Goal: Task Accomplishment & Management: Use online tool/utility

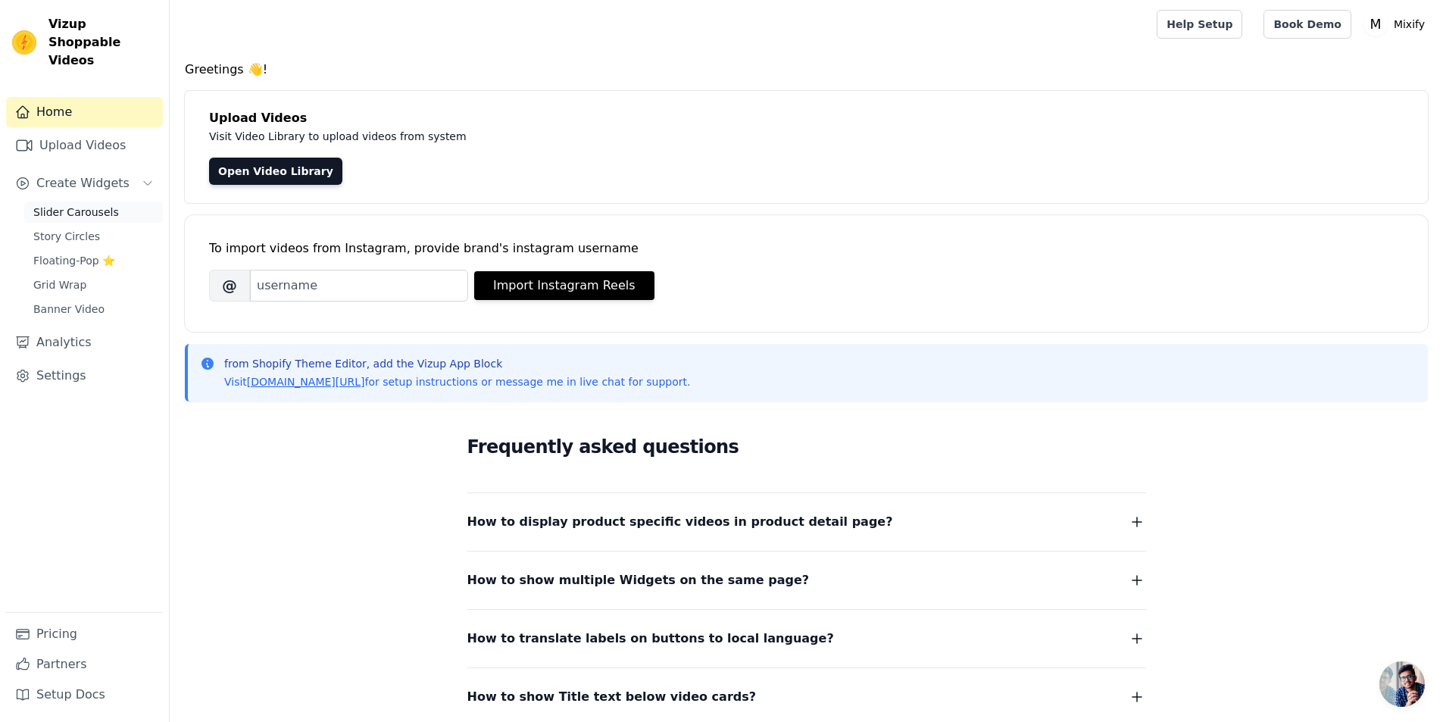
click at [60, 204] on span "Slider Carousels" at bounding box center [76, 211] width 86 height 15
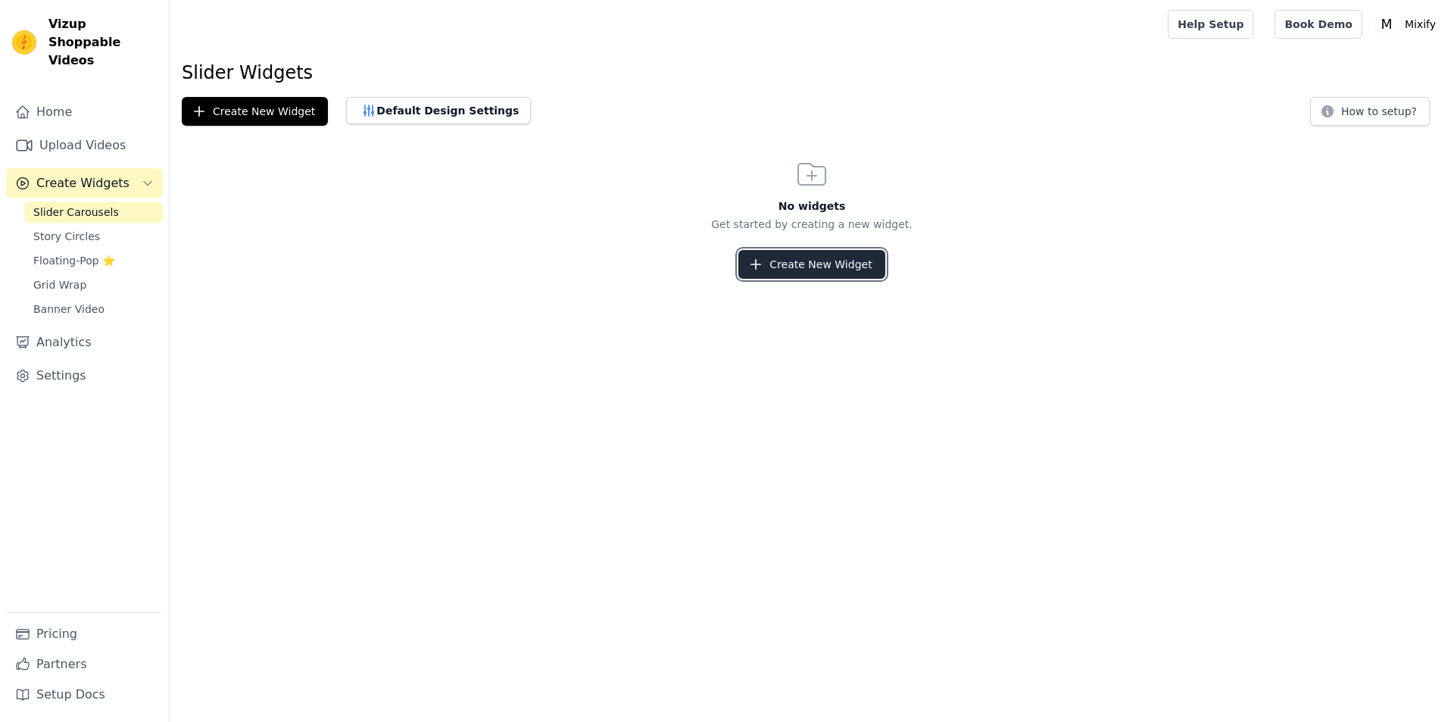
click at [802, 270] on button "Create New Widget" at bounding box center [811, 264] width 146 height 29
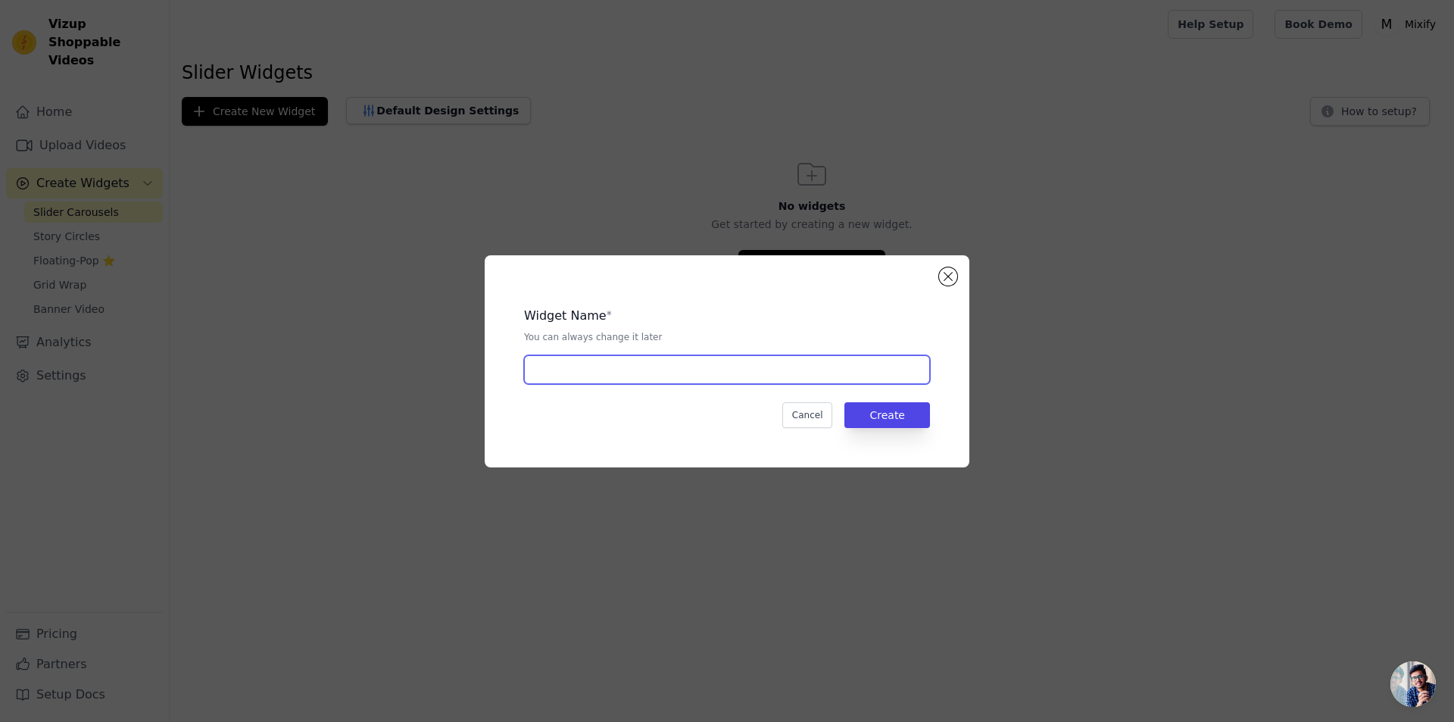
drag, startPoint x: 654, startPoint y: 359, endPoint x: 647, endPoint y: 350, distance: 10.9
click at [655, 355] on input "text" at bounding box center [727, 369] width 406 height 29
type input "Mixify"
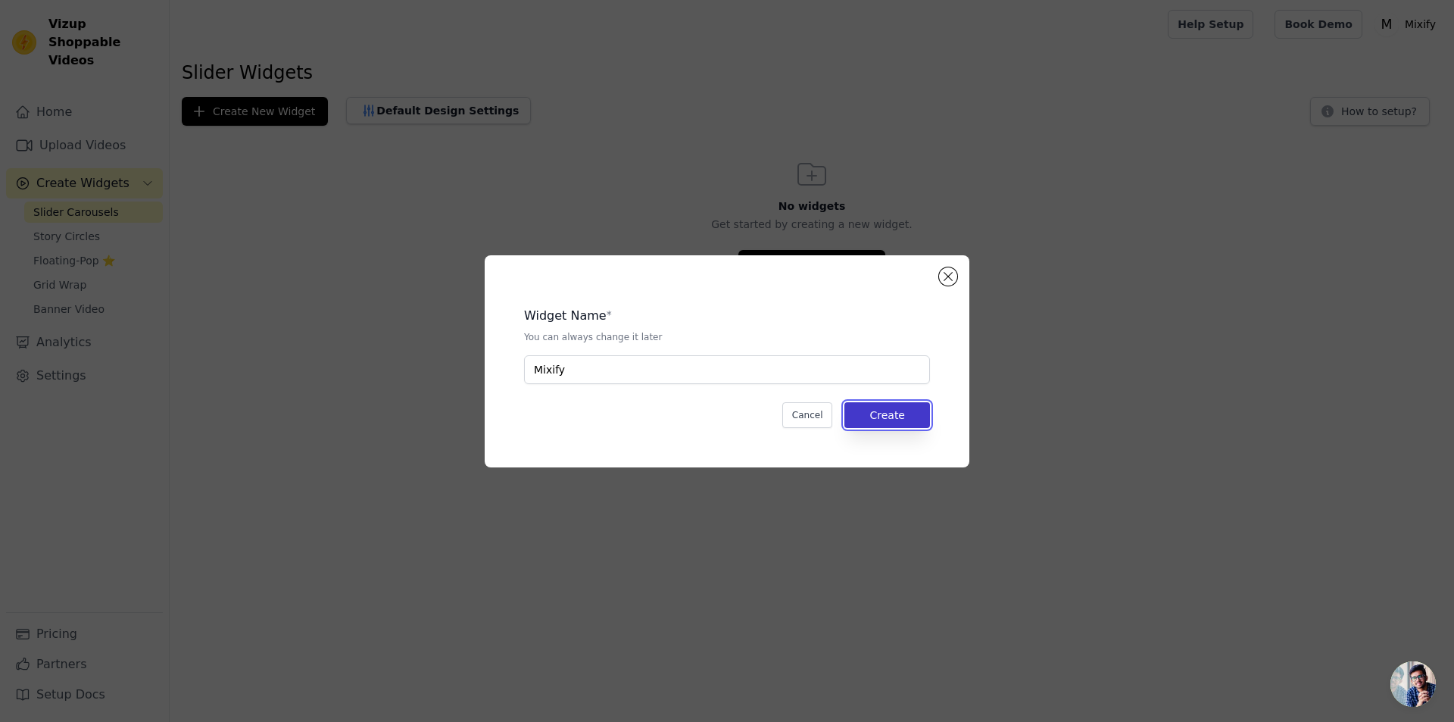
click at [894, 420] on button "Create" at bounding box center [887, 415] width 86 height 26
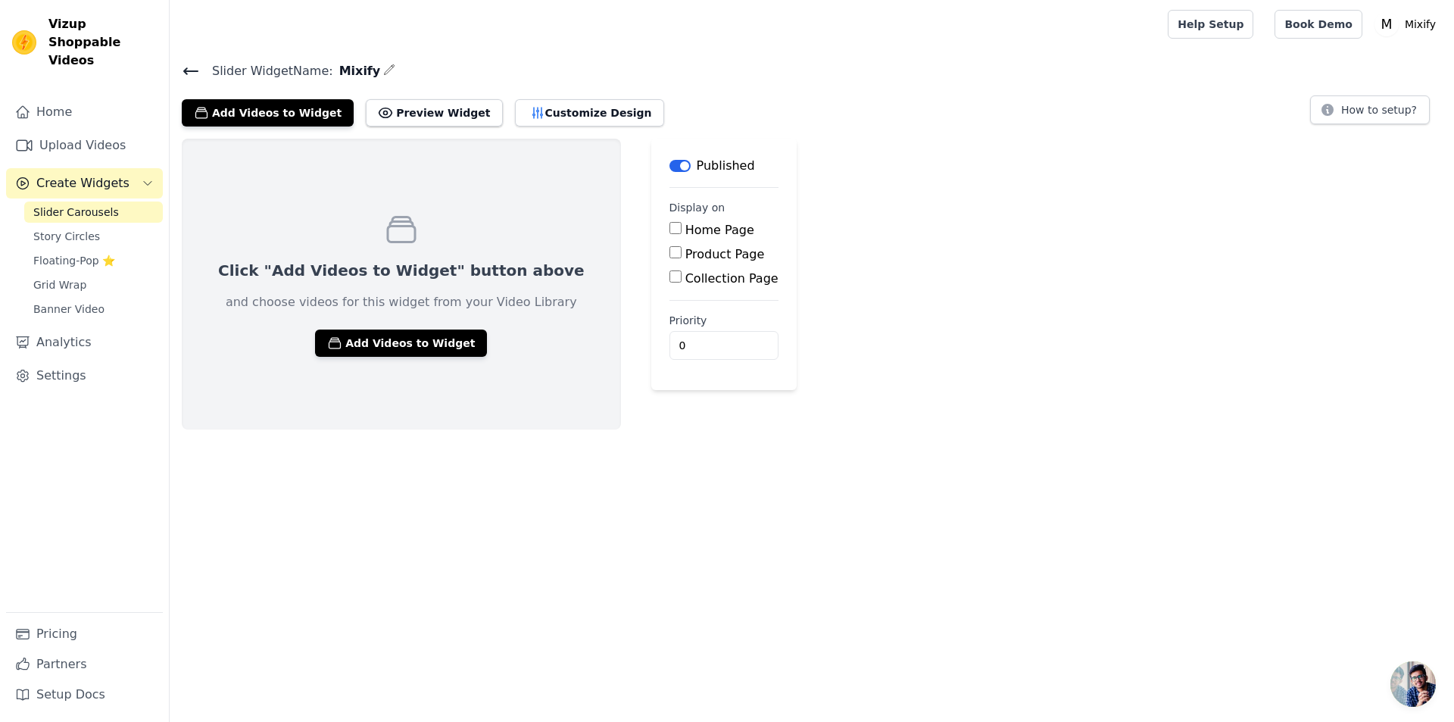
click at [685, 251] on label "Product Page" at bounding box center [725, 254] width 80 height 14
click at [681, 251] on input "Product Page" at bounding box center [675, 252] width 12 height 12
checkbox input "true"
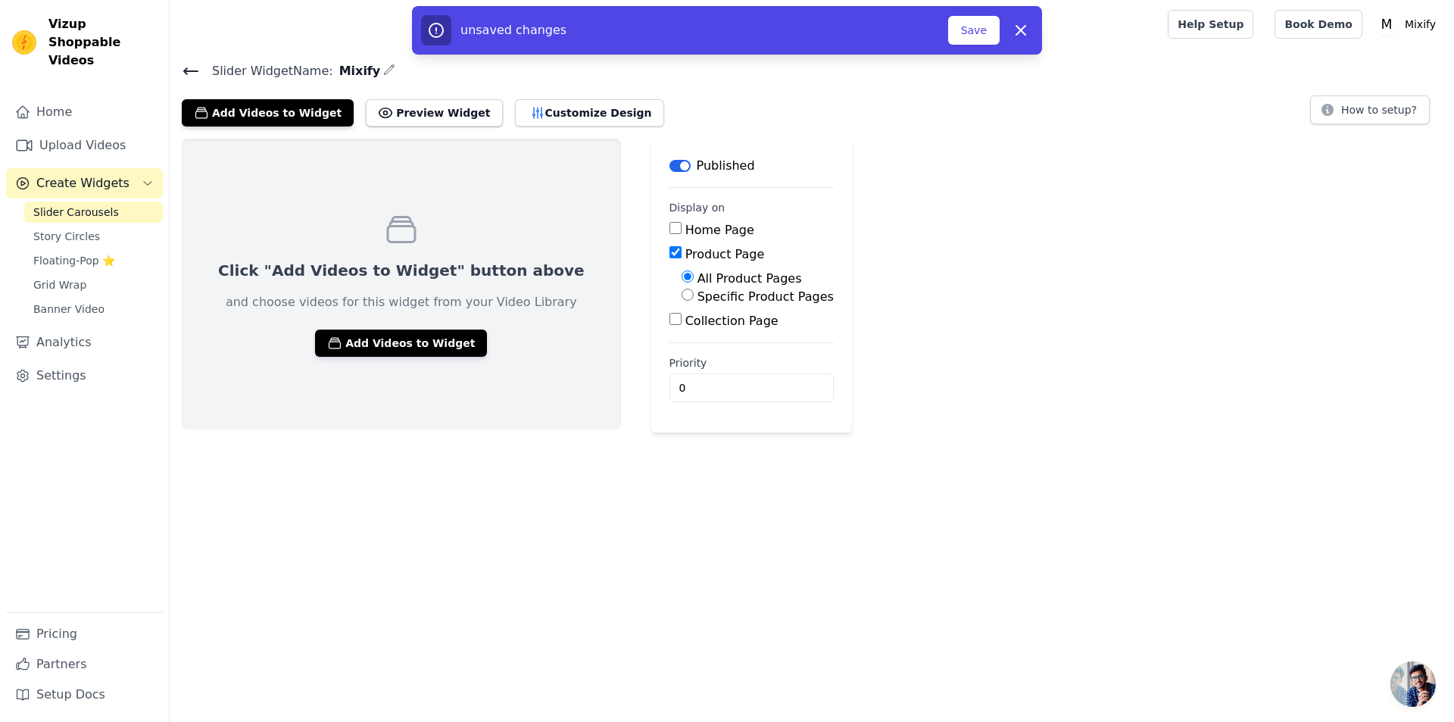
click at [697, 297] on label "Specific Product Pages" at bounding box center [765, 296] width 136 height 14
click at [694, 297] on input "Specific Product Pages" at bounding box center [688, 295] width 12 height 12
radio input "true"
click at [682, 336] on button "Select Products" at bounding box center [732, 331] width 101 height 26
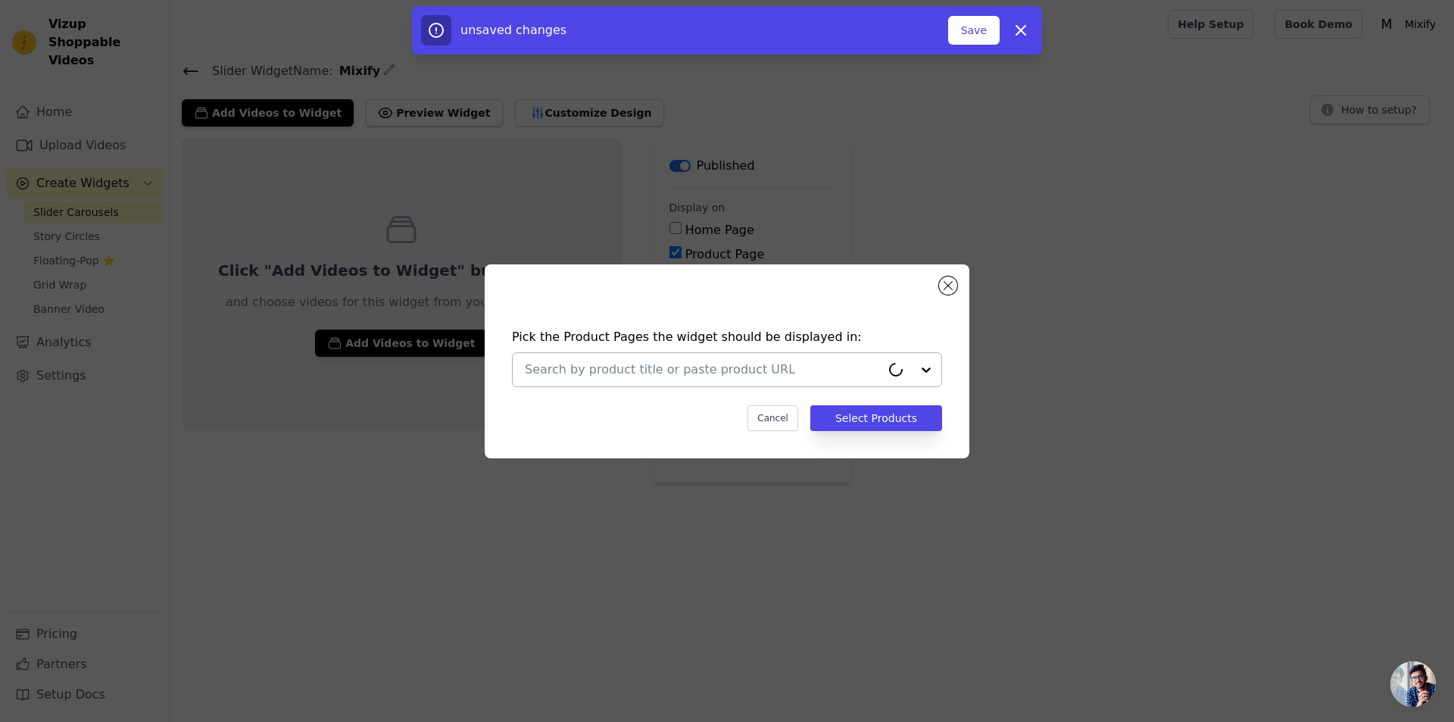
click at [696, 368] on input "text" at bounding box center [703, 369] width 356 height 18
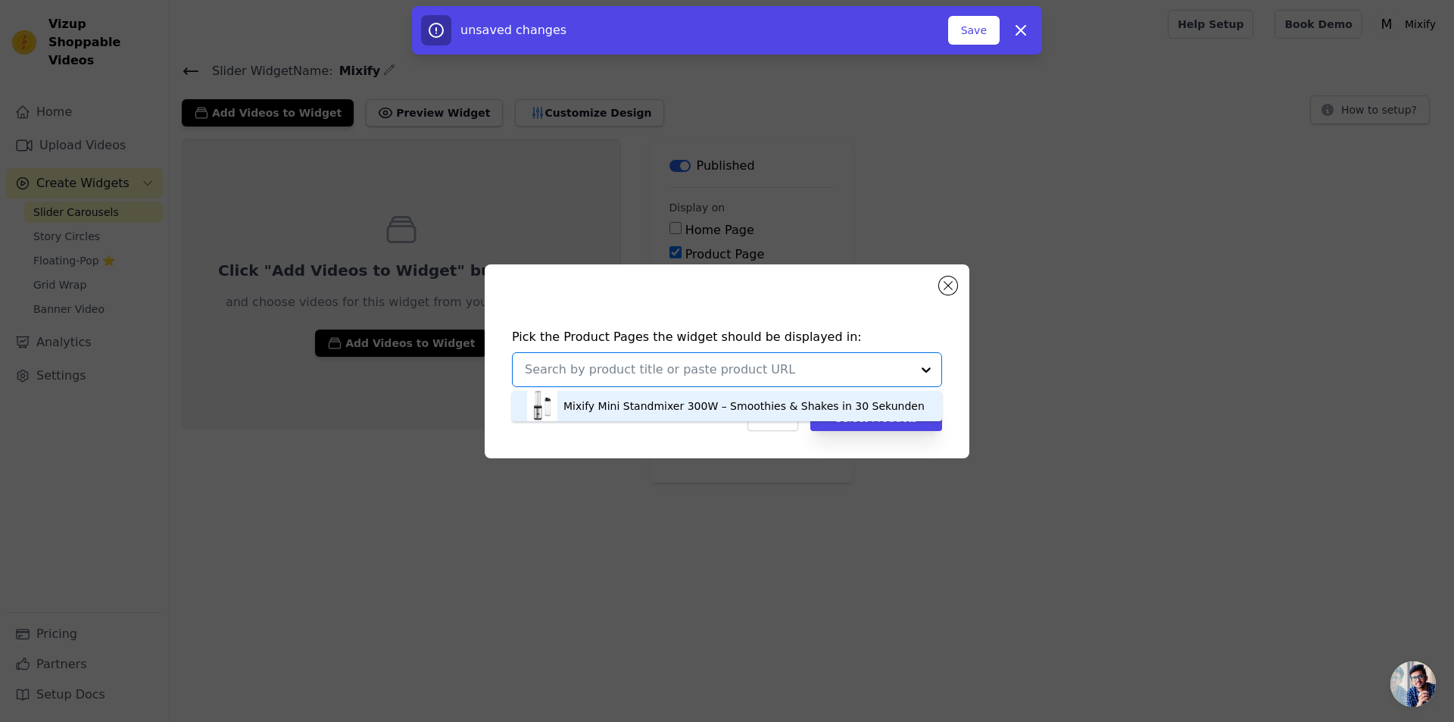
click at [594, 404] on div "Mixify Mini Standmixer 300W – Smoothies & Shakes in 30 Sekunden" at bounding box center [743, 405] width 361 height 15
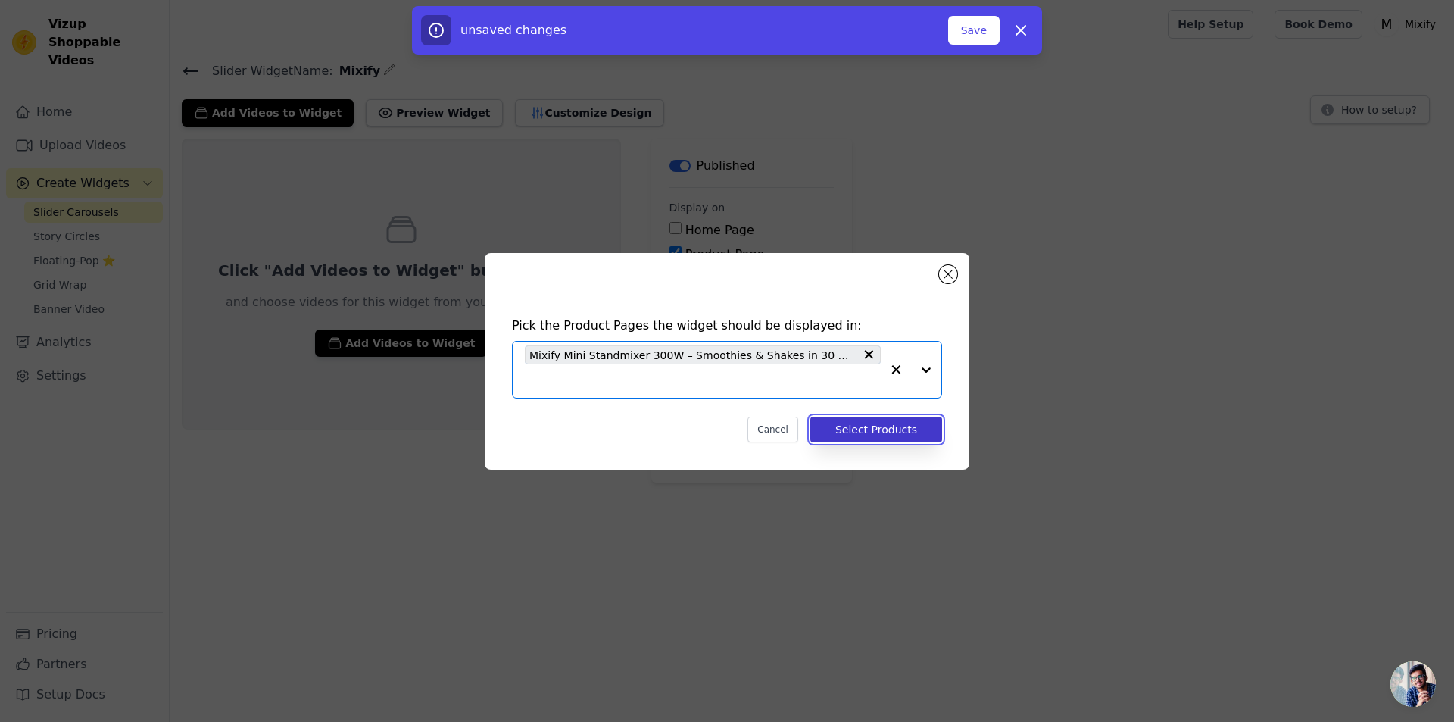
click at [864, 429] on button "Select Products" at bounding box center [876, 430] width 132 height 26
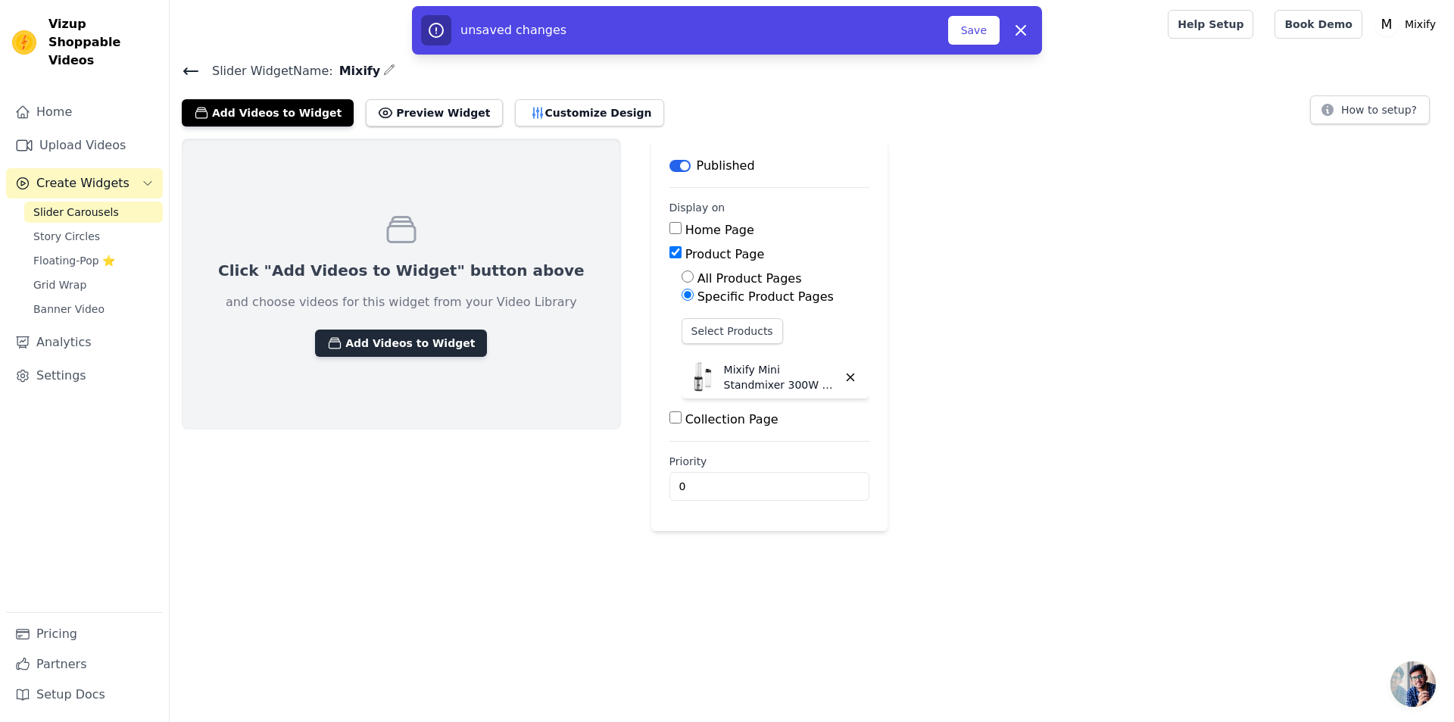
click at [416, 336] on button "Add Videos to Widget" at bounding box center [401, 342] width 172 height 27
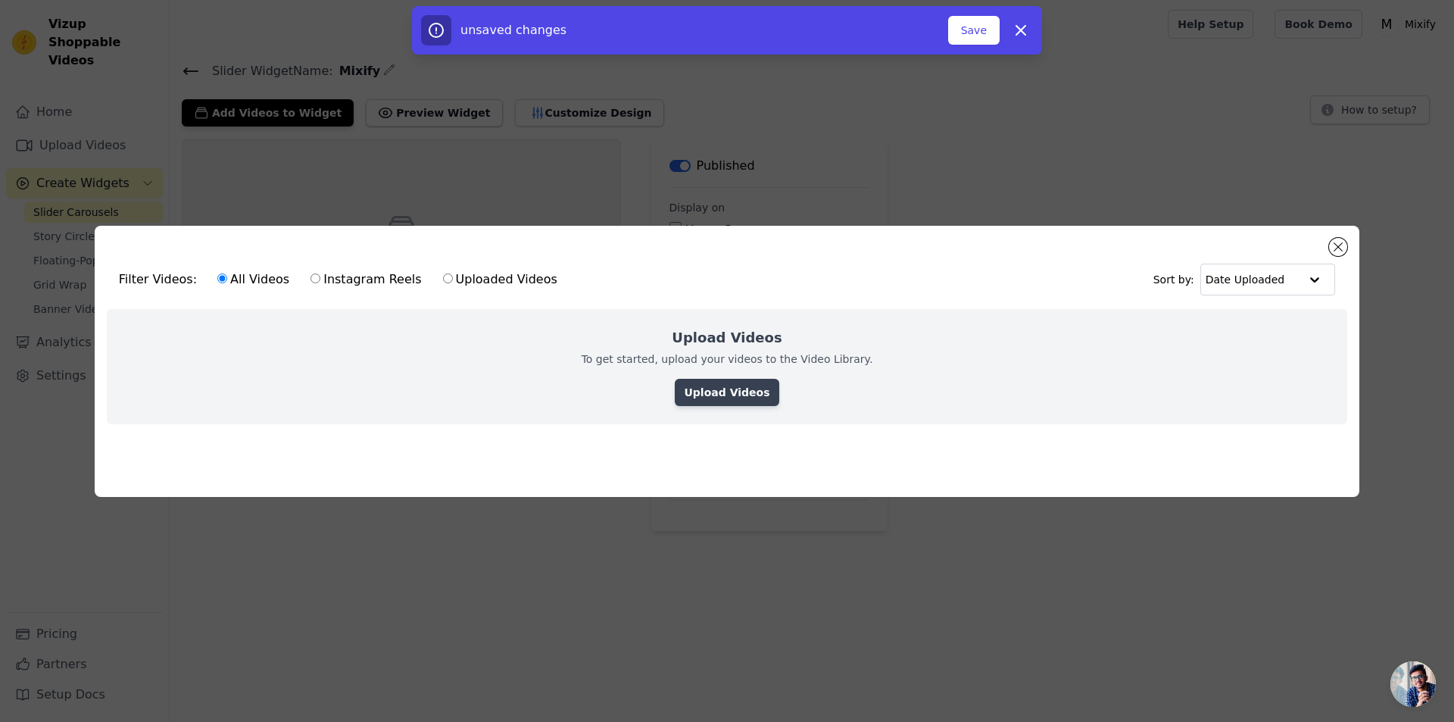
click at [743, 389] on link "Upload Videos" at bounding box center [727, 392] width 104 height 27
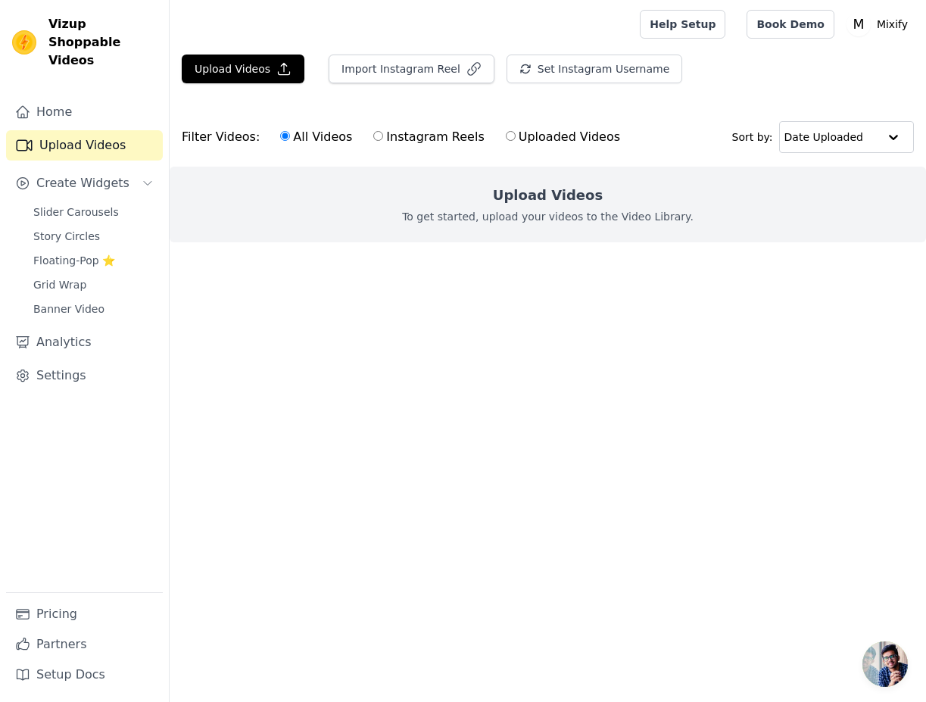
click at [505, 133] on label "Uploaded Videos" at bounding box center [563, 137] width 116 height 20
click at [506, 133] on input "Uploaded Videos" at bounding box center [511, 136] width 10 height 10
radio input "true"
click at [248, 76] on button "Upload Videos" at bounding box center [243, 69] width 123 height 29
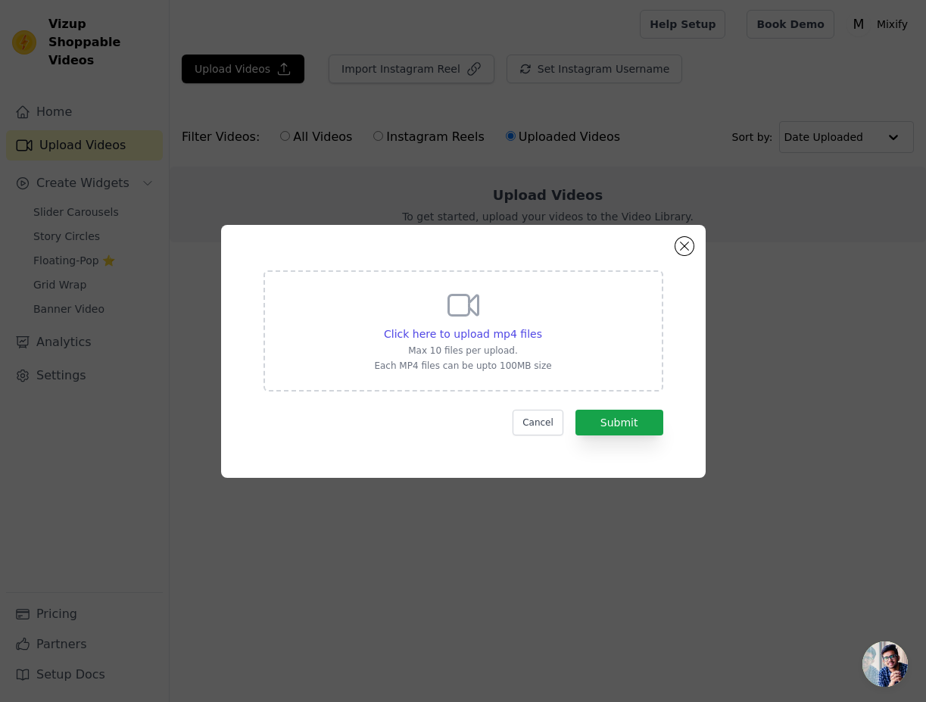
click at [462, 304] on icon at bounding box center [463, 305] width 36 height 36
click at [541, 326] on input "Click here to upload mp4 files Max 10 files per upload. Each MP4 files can be u…" at bounding box center [541, 326] width 1 height 1
type input "C:\fakepath\Design sem nome (79).mp4"
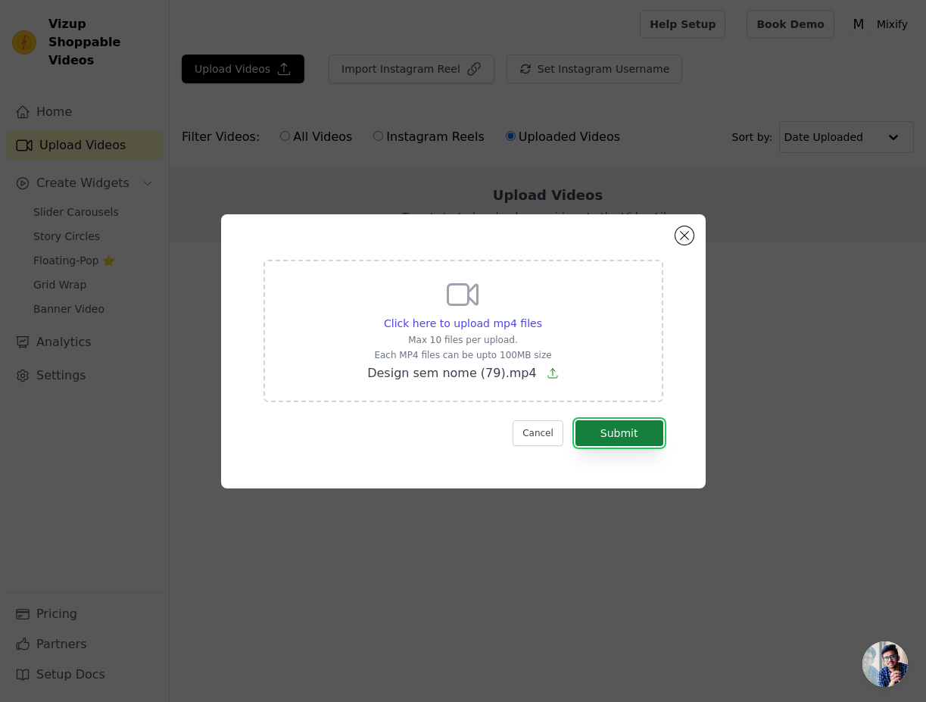
click at [627, 429] on button "Submit" at bounding box center [620, 433] width 88 height 26
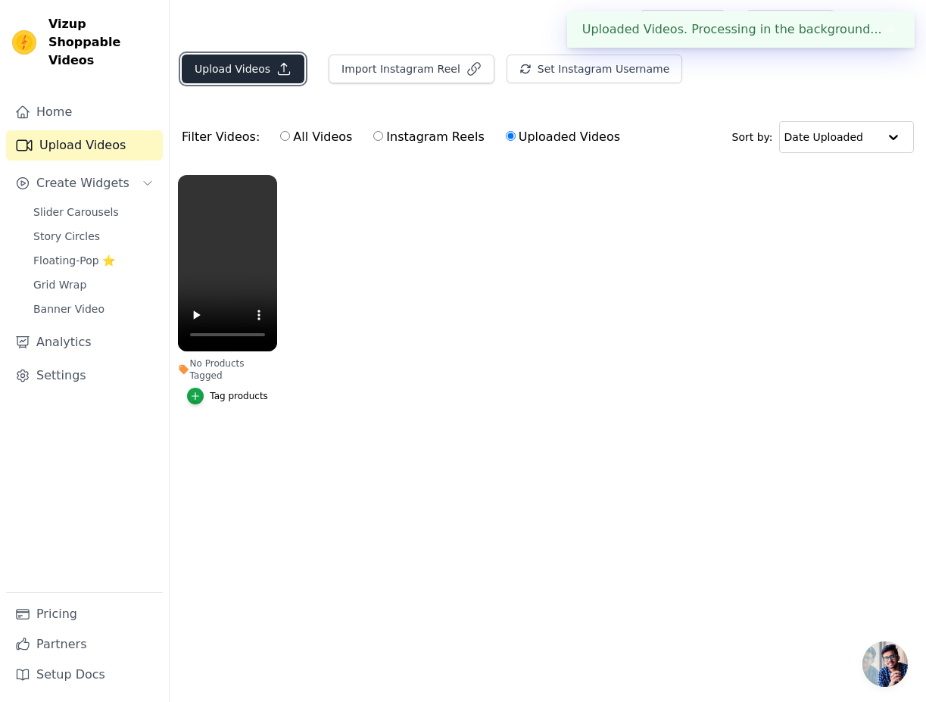
click at [244, 66] on button "Upload Videos" at bounding box center [243, 69] width 123 height 29
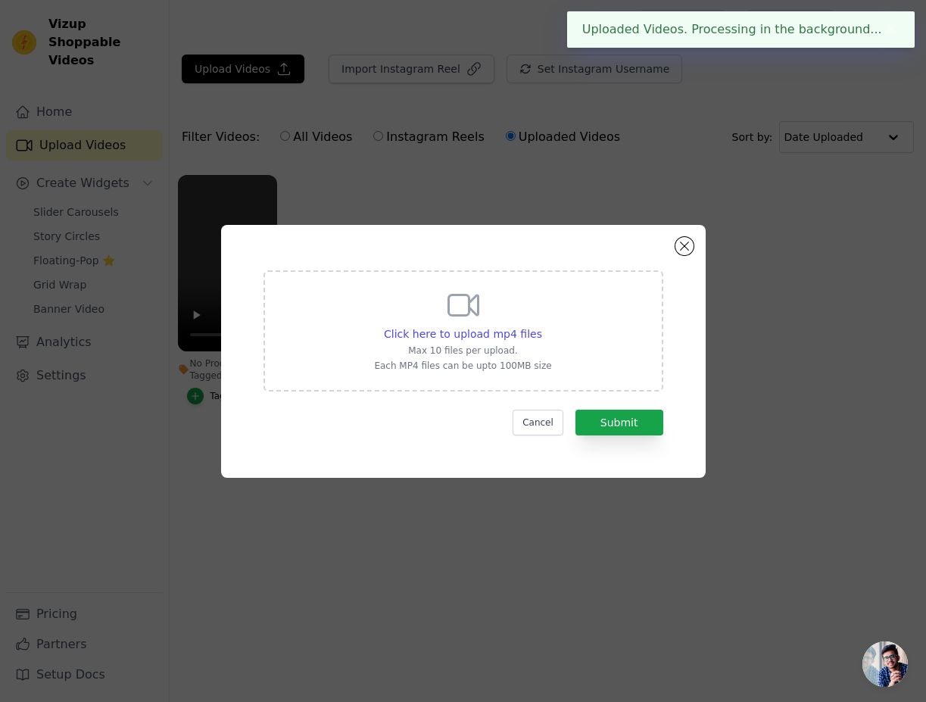
click at [465, 313] on icon at bounding box center [463, 305] width 36 height 36
click at [541, 326] on input "Click here to upload mp4 files Max 10 files per upload. Each MP4 files can be u…" at bounding box center [541, 326] width 1 height 1
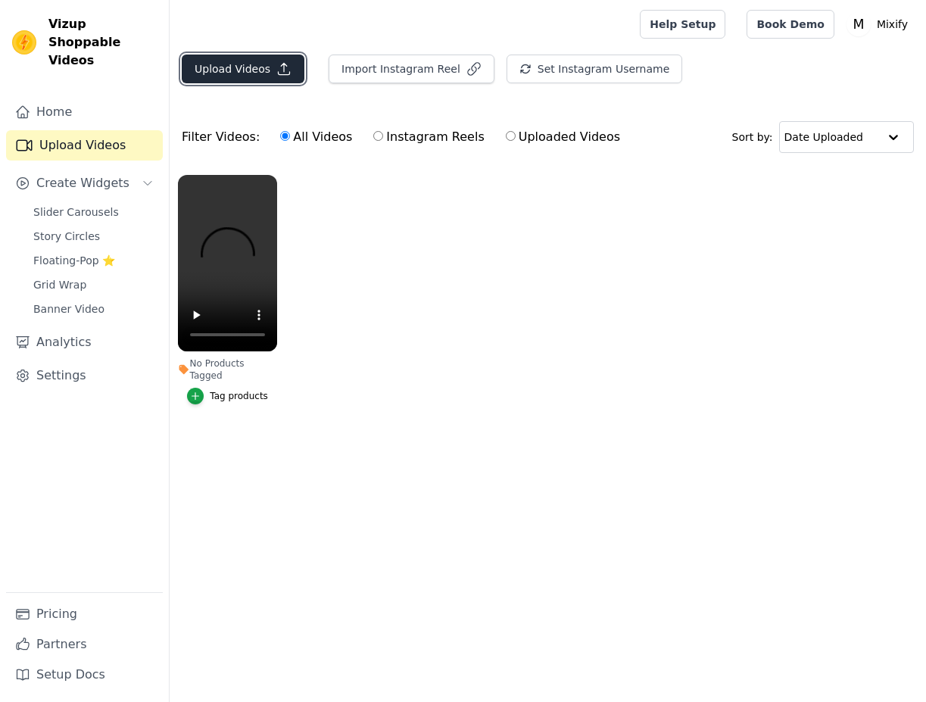
click at [247, 78] on button "Upload Videos" at bounding box center [243, 69] width 123 height 29
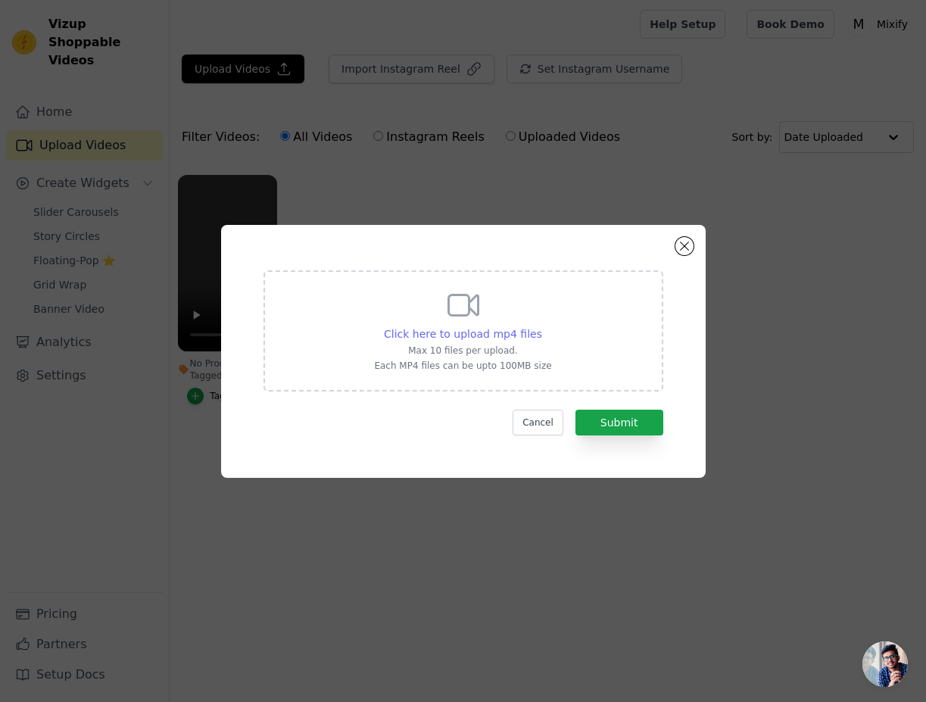
click at [509, 328] on span "Click here to upload mp4 files" at bounding box center [463, 334] width 158 height 12
click at [541, 326] on input "Click here to upload mp4 files Max 10 files per upload. Each MP4 files can be u…" at bounding box center [541, 326] width 1 height 1
type input "C:\fakepath\Design sem nome (80).mp4"
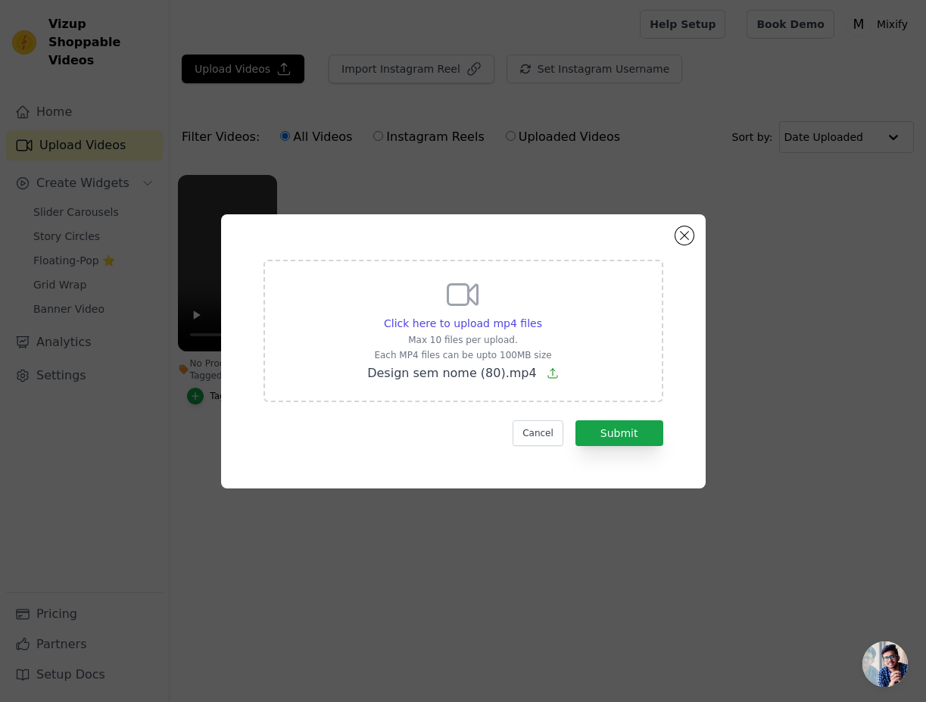
click at [612, 419] on form "Click here to upload mp4 files Max 10 files per upload. Each MP4 files can be u…" at bounding box center [464, 353] width 400 height 186
click at [615, 429] on button "Submit" at bounding box center [620, 433] width 88 height 26
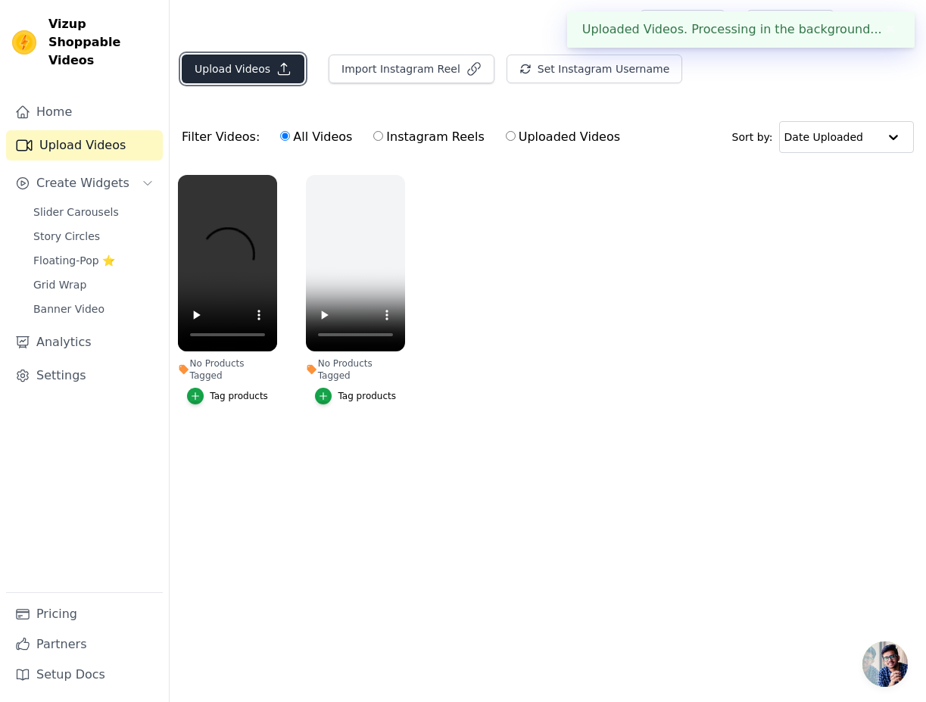
click at [262, 66] on button "Upload Videos" at bounding box center [243, 69] width 123 height 29
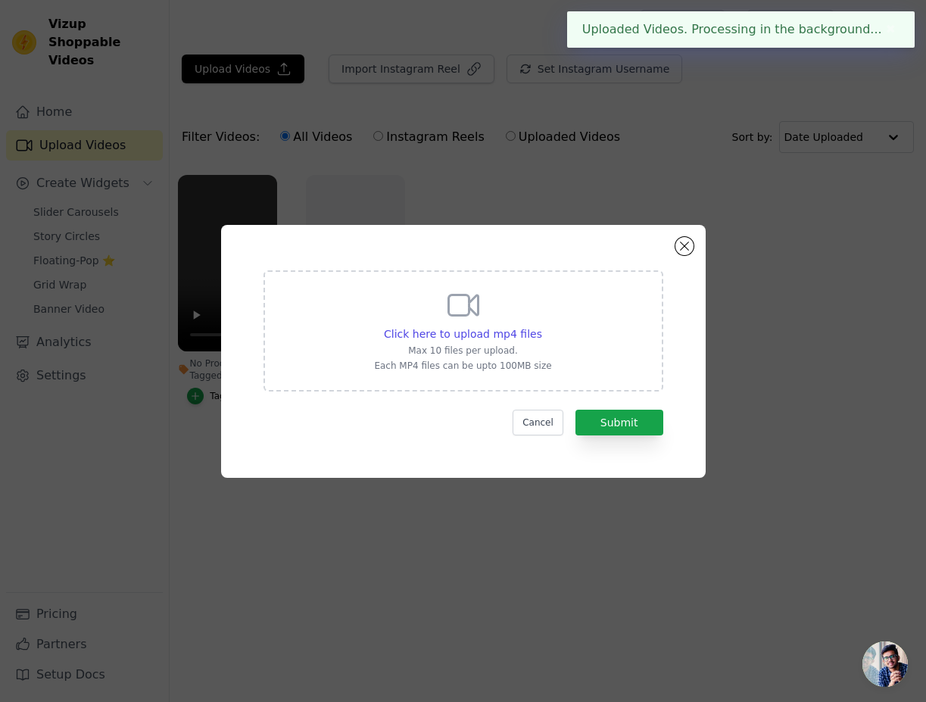
click at [483, 325] on div "Click here to upload mp4 files Max 10 files per upload. Each MP4 files can be u…" at bounding box center [462, 329] width 177 height 85
click at [541, 326] on input "Click here to upload mp4 files Max 10 files per upload. Each MP4 files can be u…" at bounding box center [541, 326] width 1 height 1
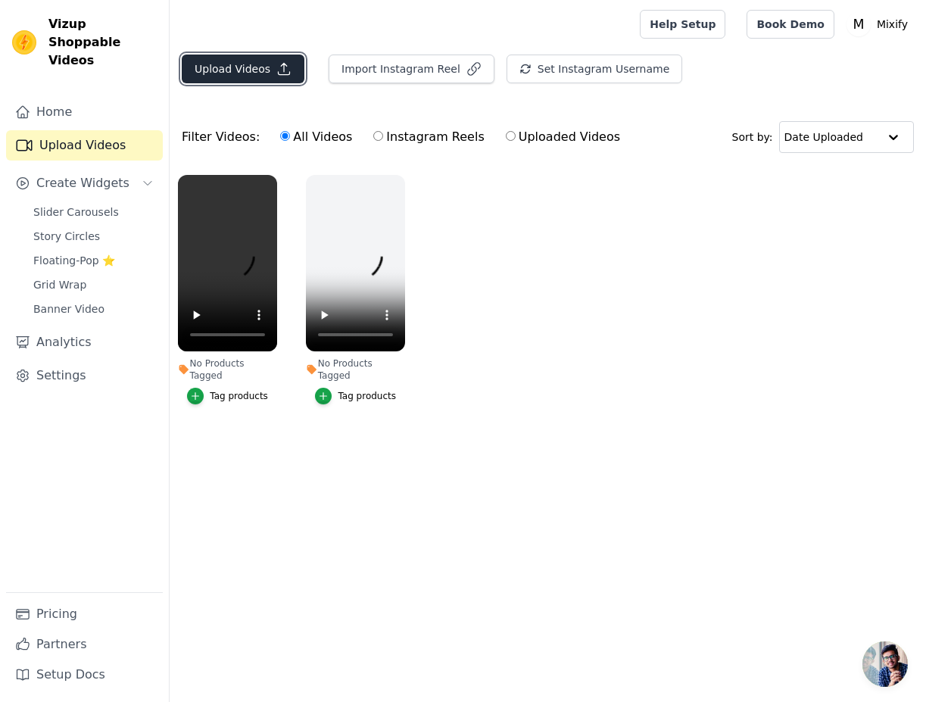
click at [242, 76] on button "Upload Videos" at bounding box center [243, 69] width 123 height 29
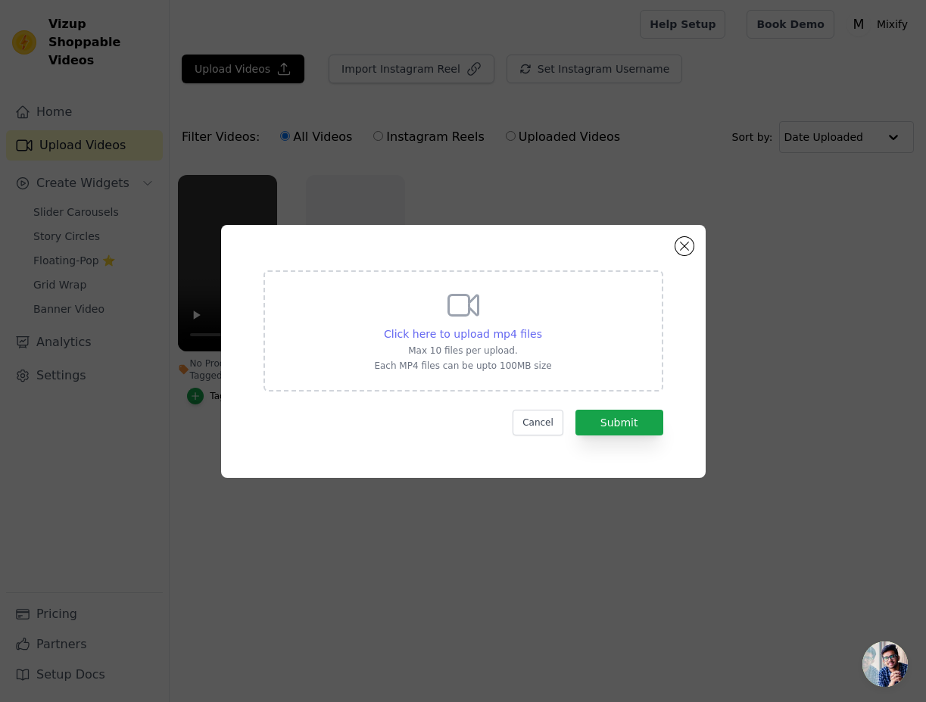
click at [512, 340] on span "Click here to upload mp4 files" at bounding box center [463, 334] width 158 height 12
click at [541, 326] on input "Click here to upload mp4 files Max 10 files per upload. Each MP4 files can be u…" at bounding box center [541, 326] width 1 height 1
type input "C:\fakepath\Design sem nome (81).mp4"
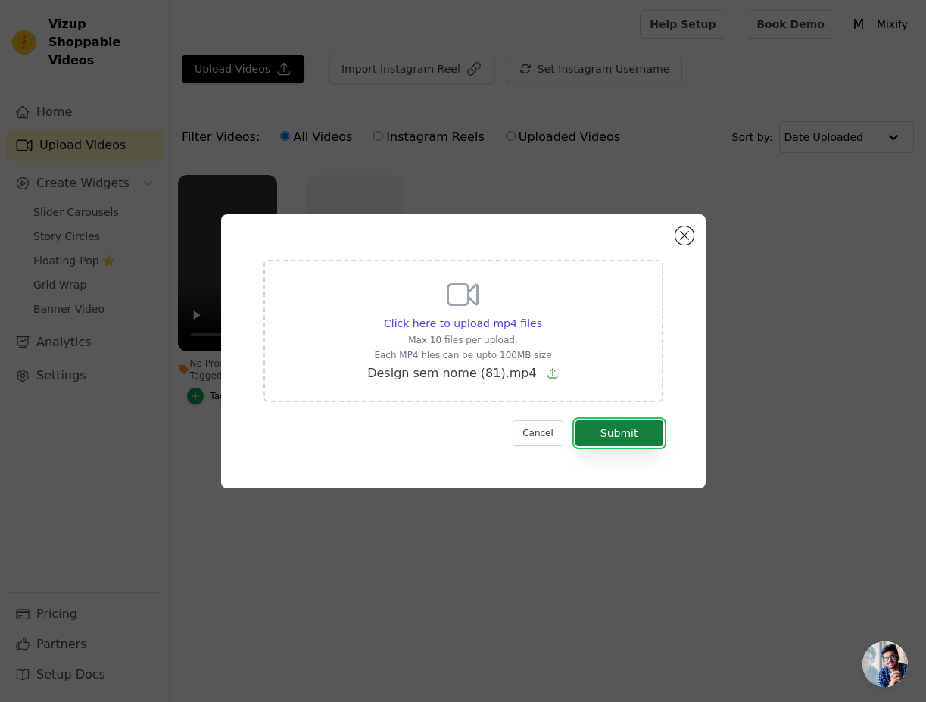
click at [609, 428] on button "Submit" at bounding box center [620, 433] width 88 height 26
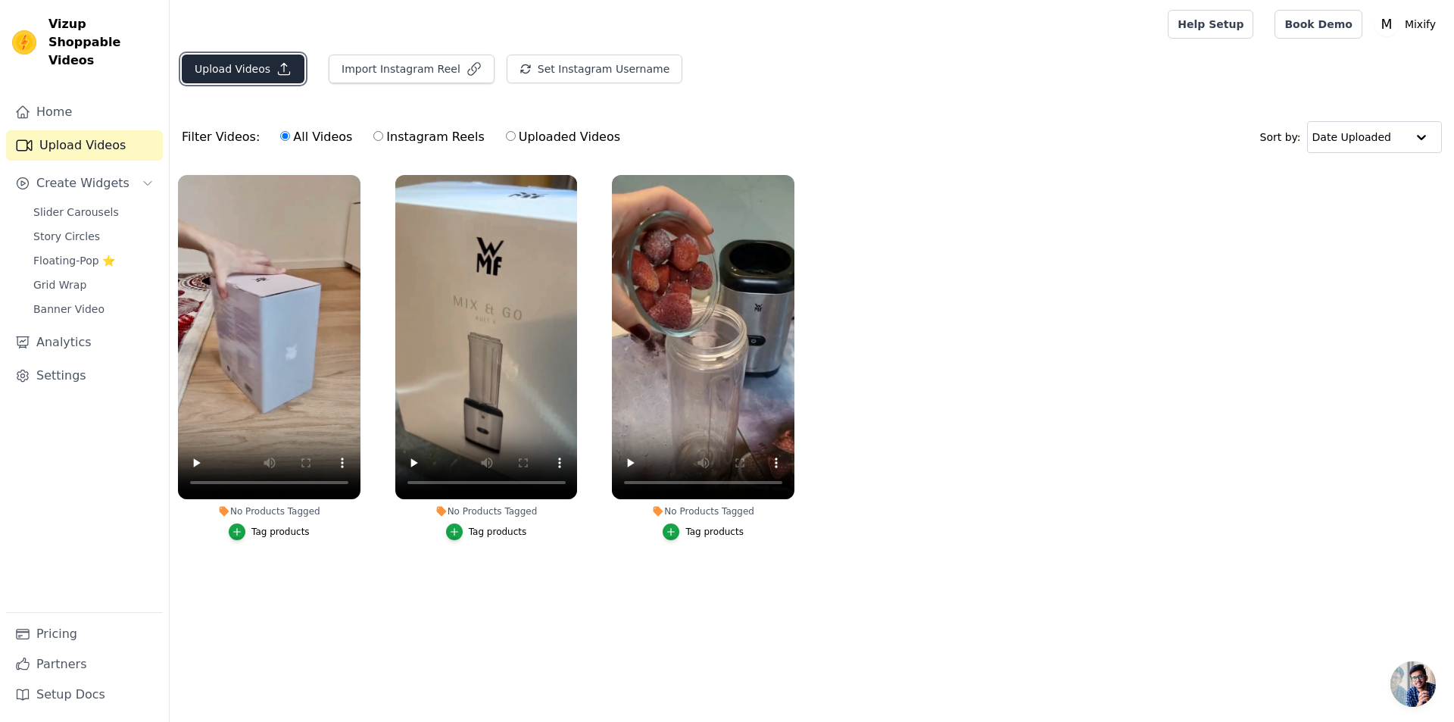
click at [204, 63] on button "Upload Videos" at bounding box center [243, 69] width 123 height 29
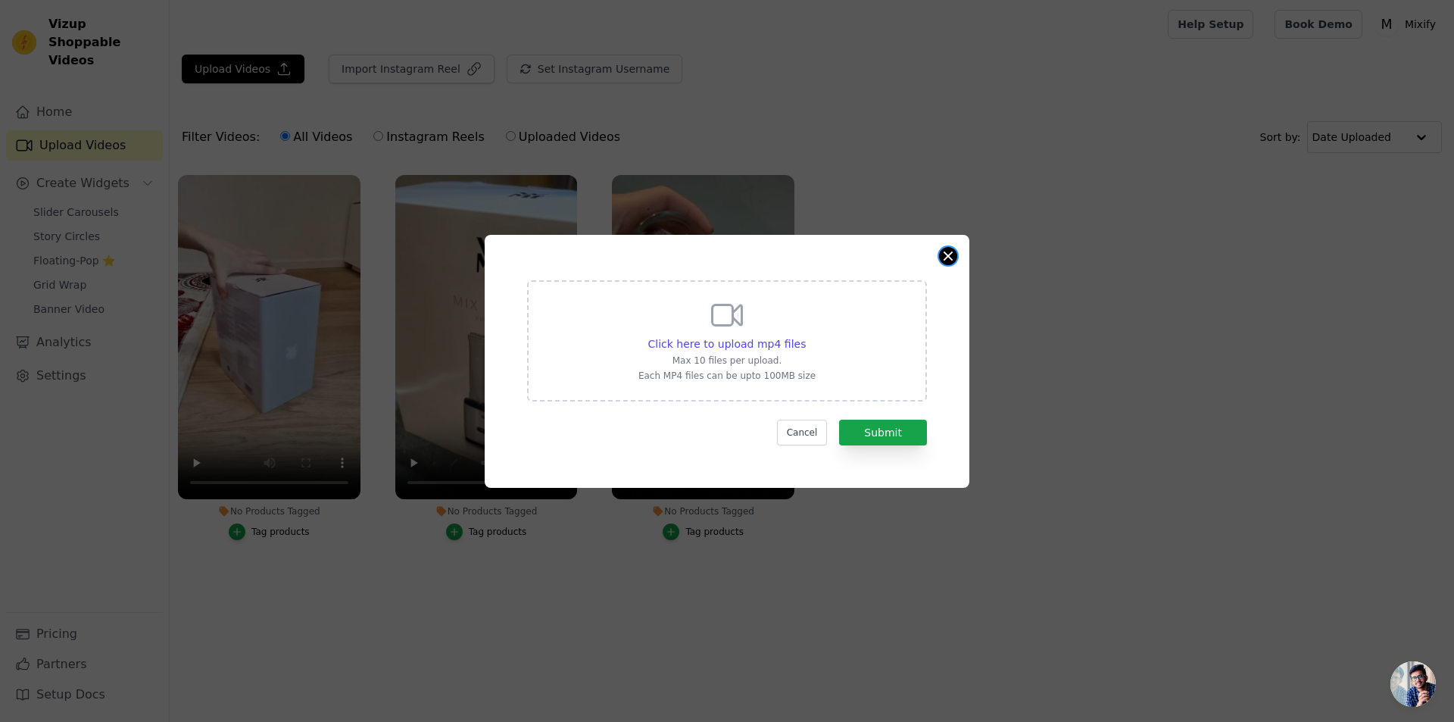
click at [925, 254] on button "Close modal" at bounding box center [948, 256] width 18 height 18
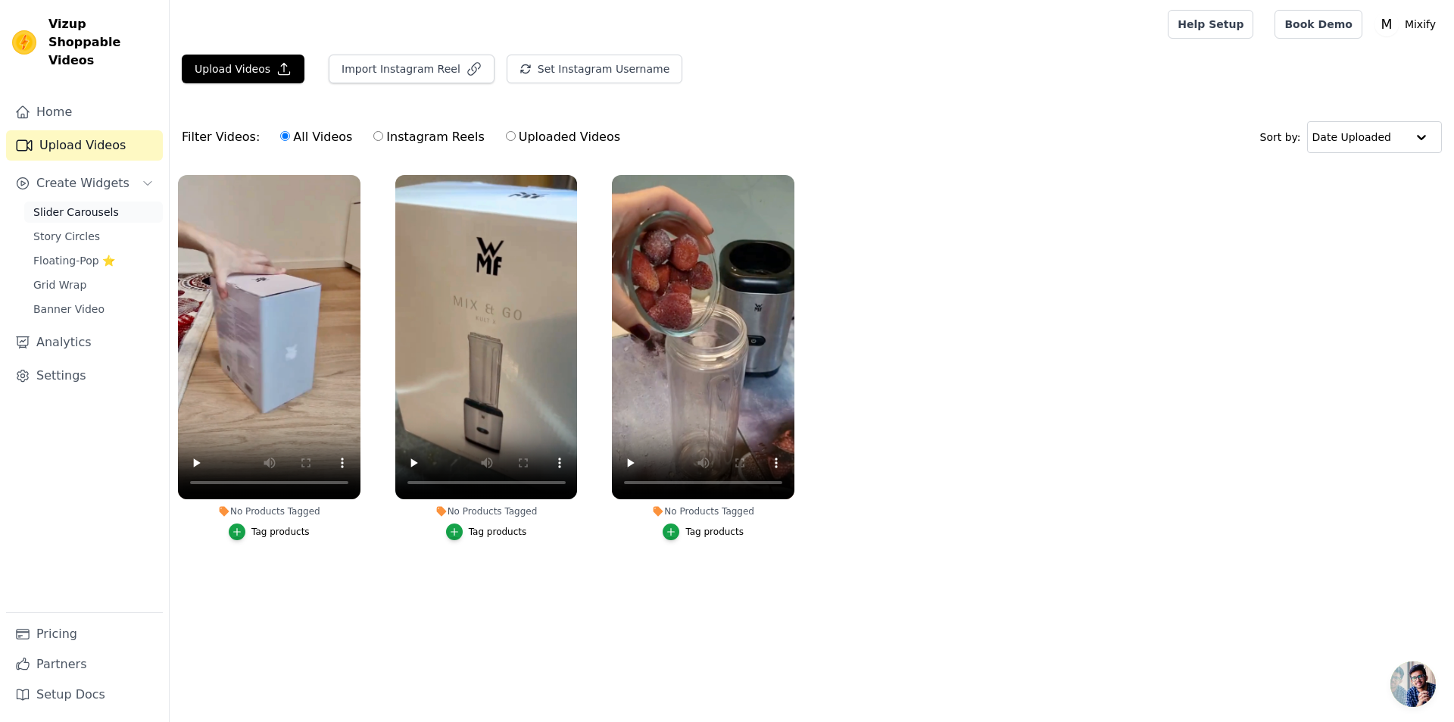
click at [80, 204] on span "Slider Carousels" at bounding box center [76, 211] width 86 height 15
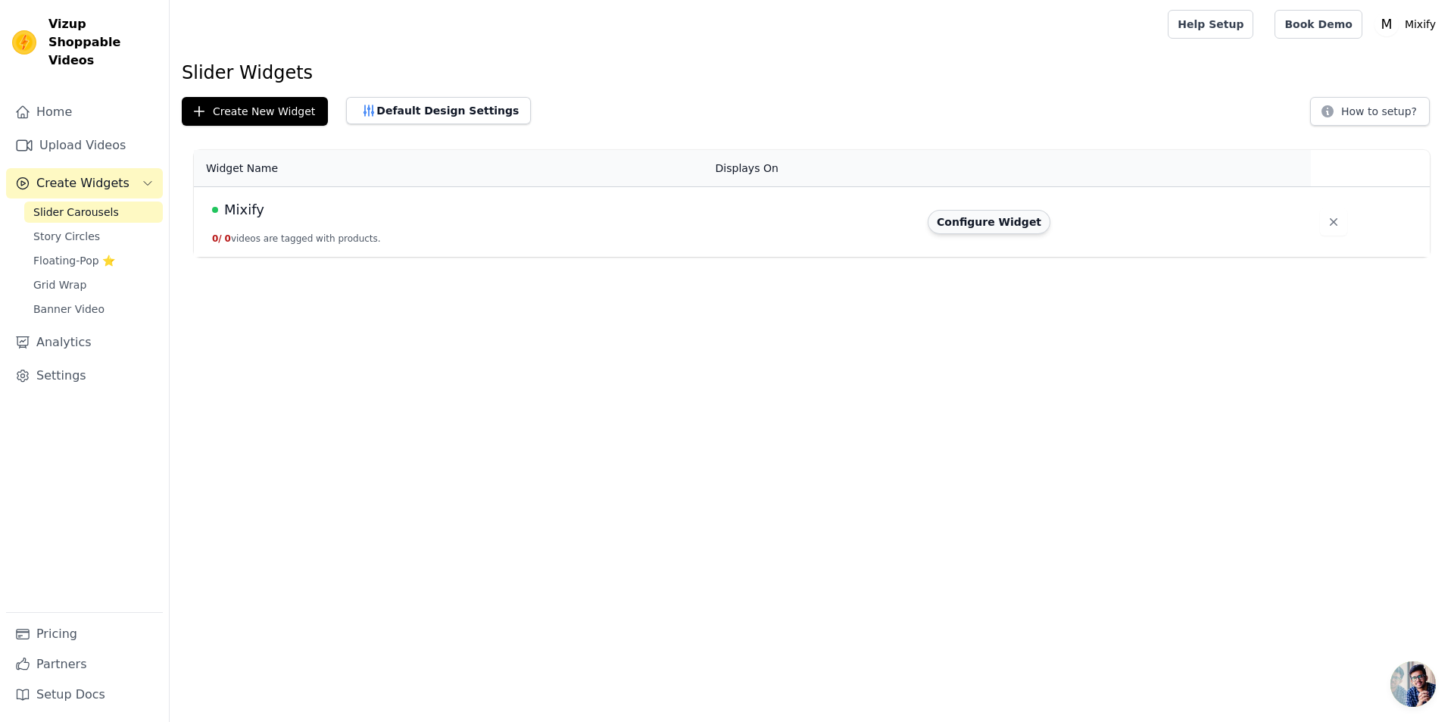
click at [925, 223] on button "Configure Widget" at bounding box center [989, 222] width 123 height 24
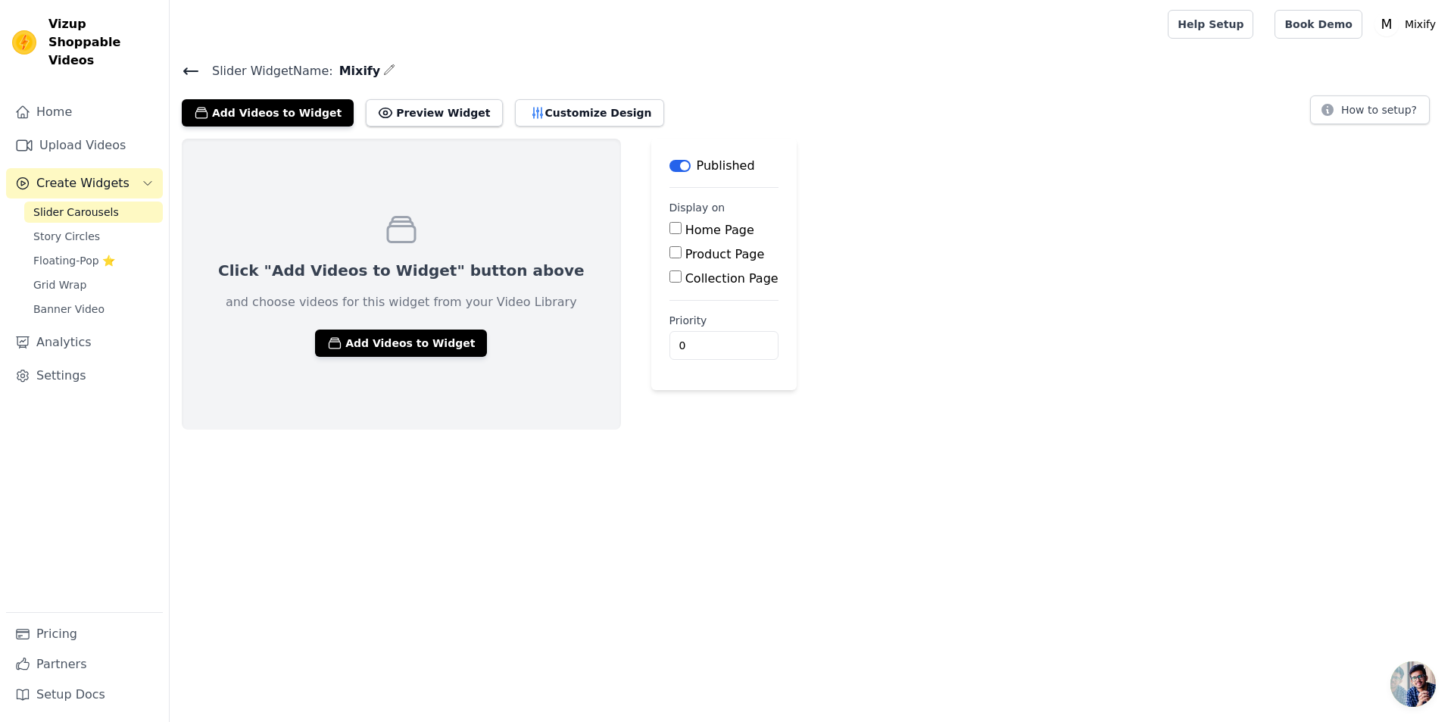
click at [686, 254] on label "Product Page" at bounding box center [725, 254] width 80 height 14
click at [682, 254] on input "Product Page" at bounding box center [675, 252] width 12 height 12
checkbox input "true"
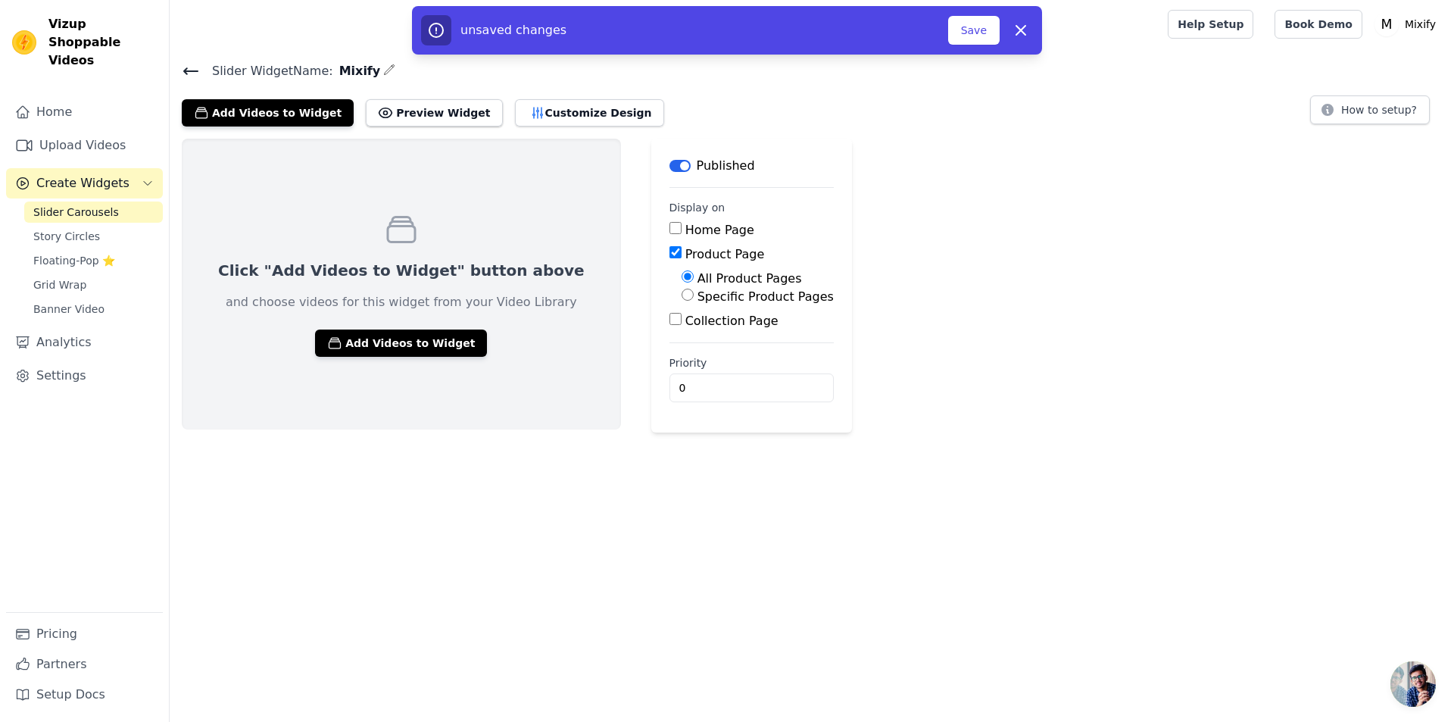
click at [701, 295] on label "Specific Product Pages" at bounding box center [765, 296] width 136 height 14
click at [694, 295] on input "Specific Product Pages" at bounding box center [688, 295] width 12 height 12
radio input "true"
click at [682, 334] on button "Select Products" at bounding box center [732, 331] width 101 height 26
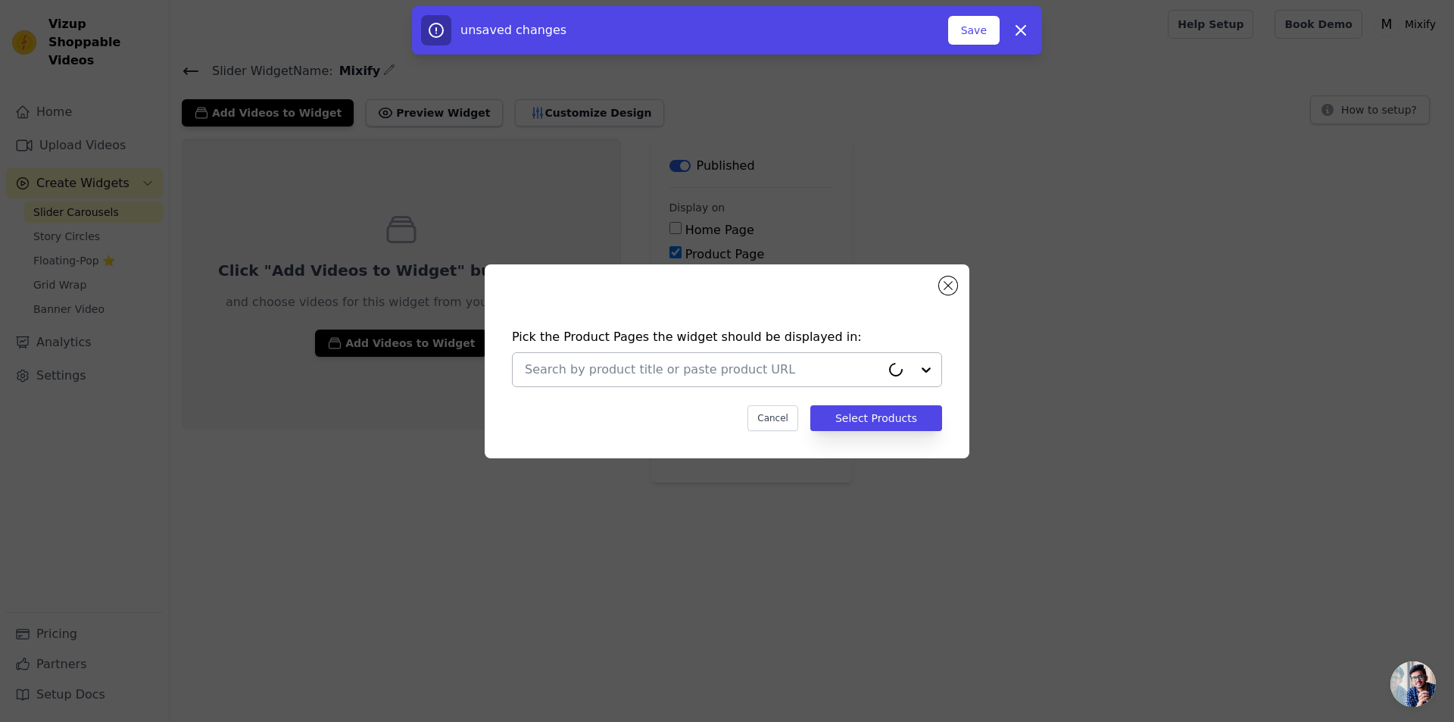
click at [618, 370] on input "text" at bounding box center [703, 369] width 356 height 18
click at [722, 378] on input "text" at bounding box center [703, 369] width 356 height 18
click at [785, 378] on input "text" at bounding box center [703, 369] width 356 height 18
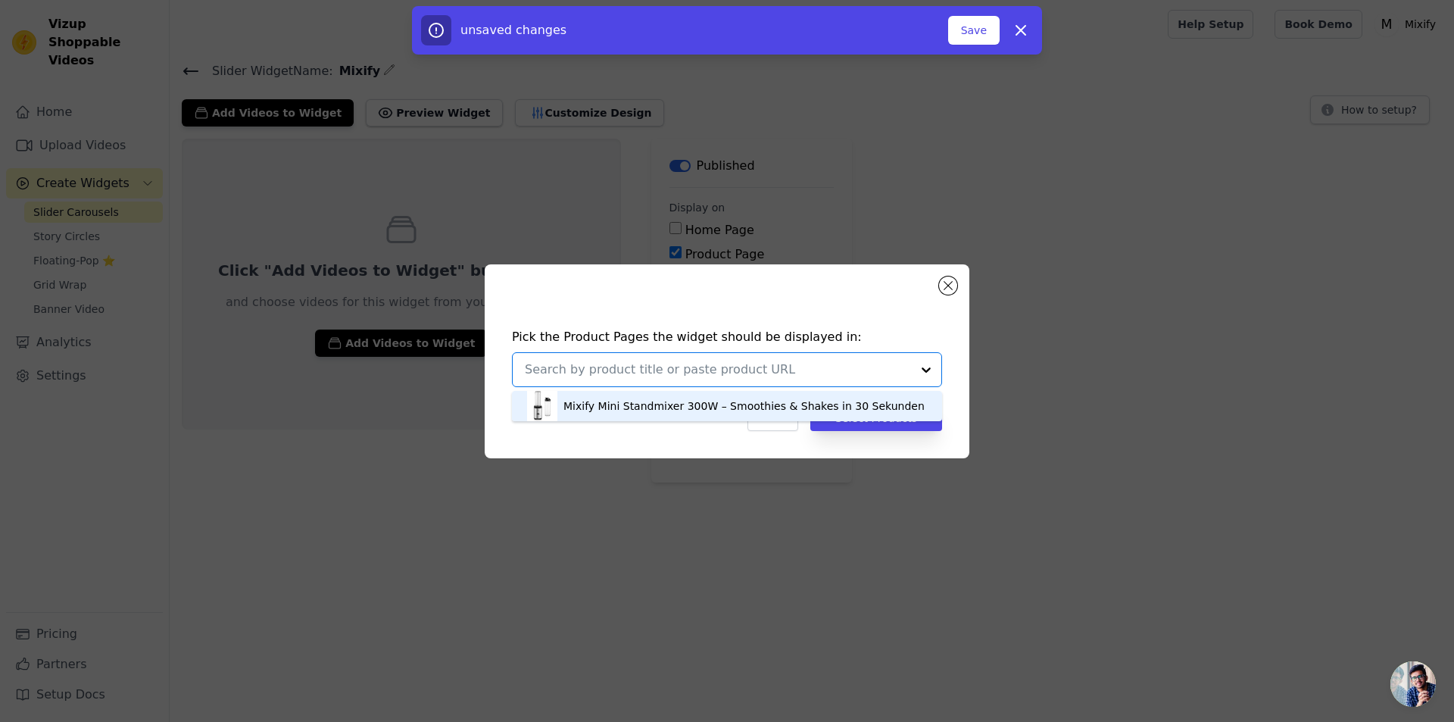
click at [716, 411] on div "Mixify Mini Standmixer 300W – Smoothies & Shakes in 30 Sekunden" at bounding box center [743, 405] width 361 height 15
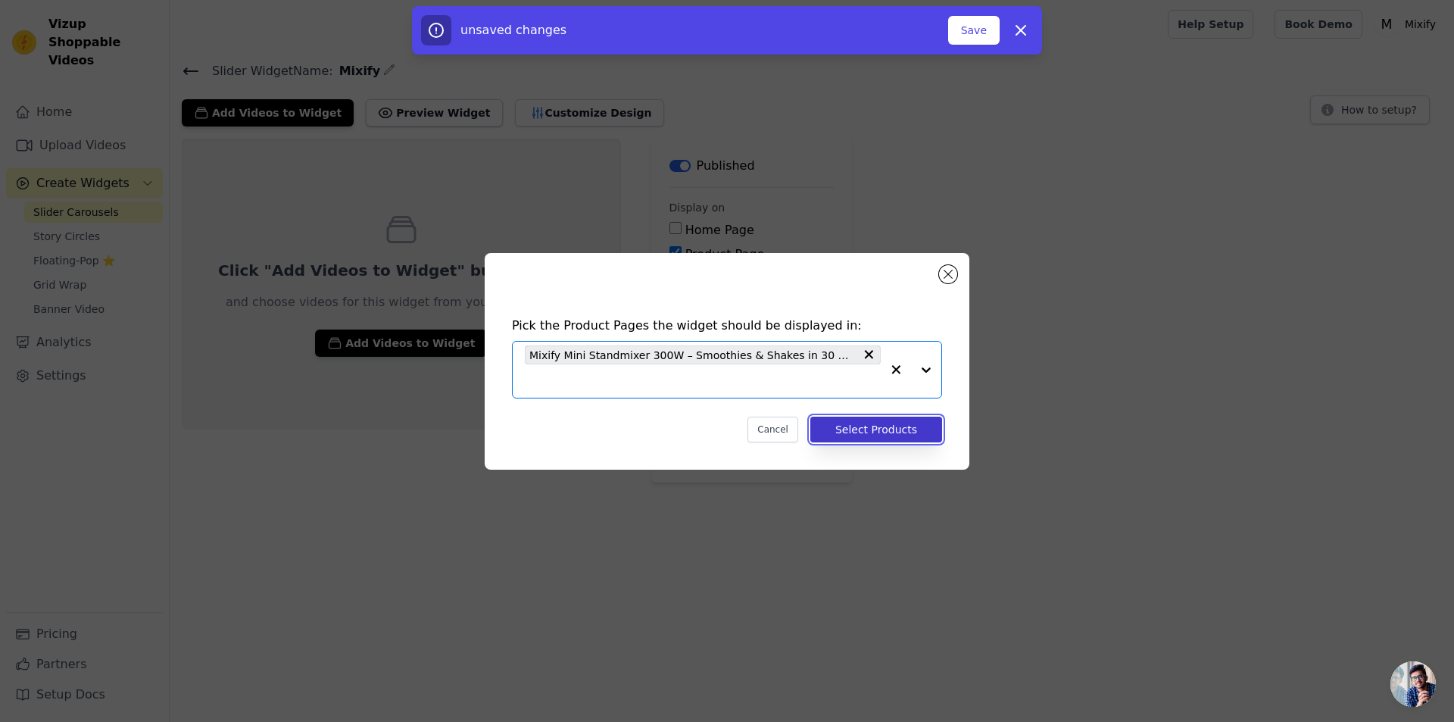
click at [888, 432] on button "Select Products" at bounding box center [876, 430] width 132 height 26
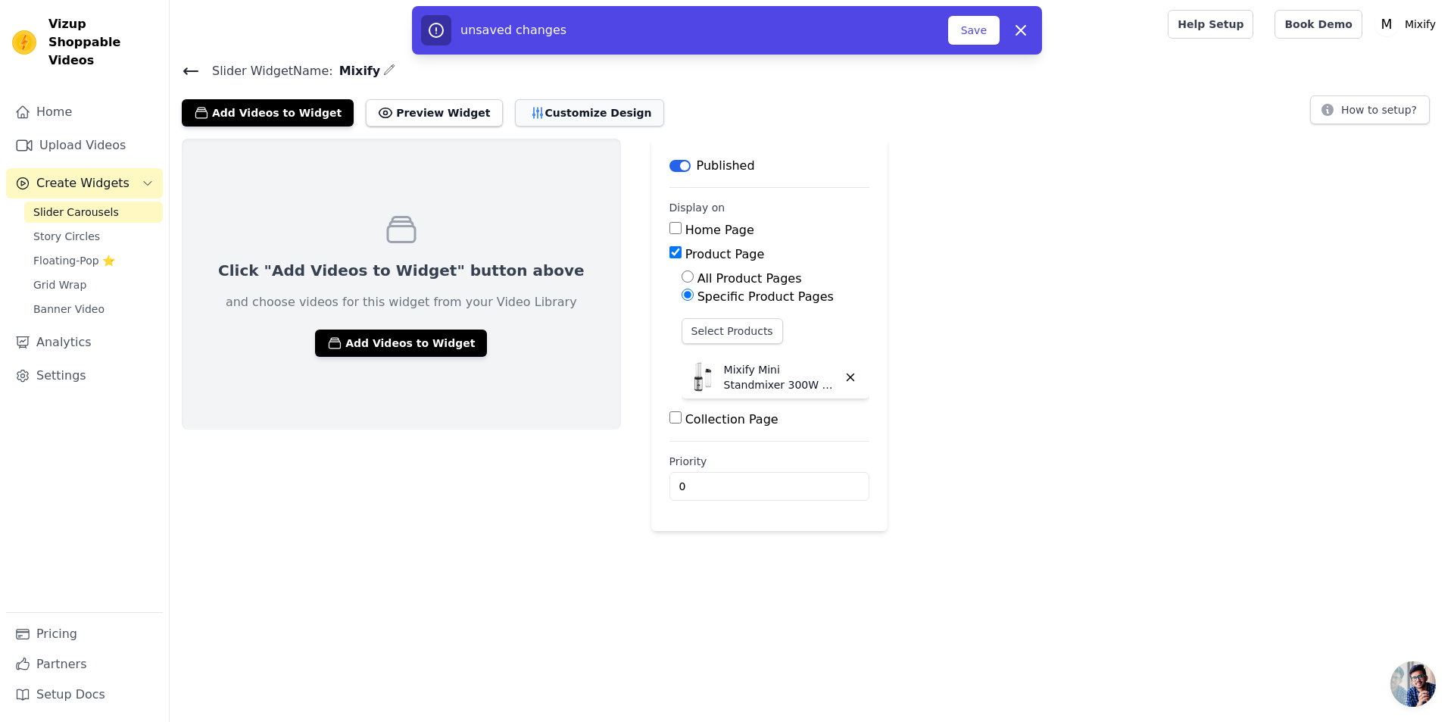
click at [551, 123] on button "Customize Design" at bounding box center [589, 112] width 149 height 27
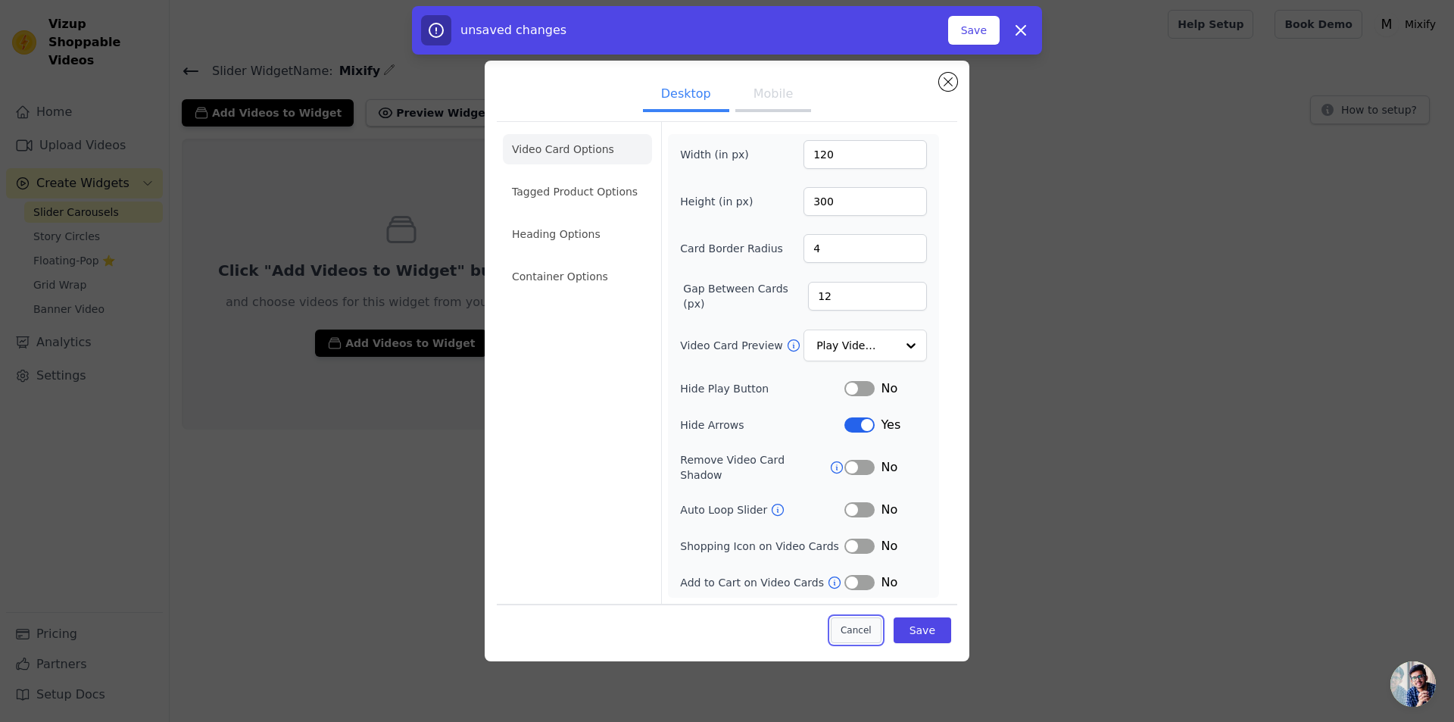
click at [859, 626] on button "Cancel" at bounding box center [856, 630] width 51 height 26
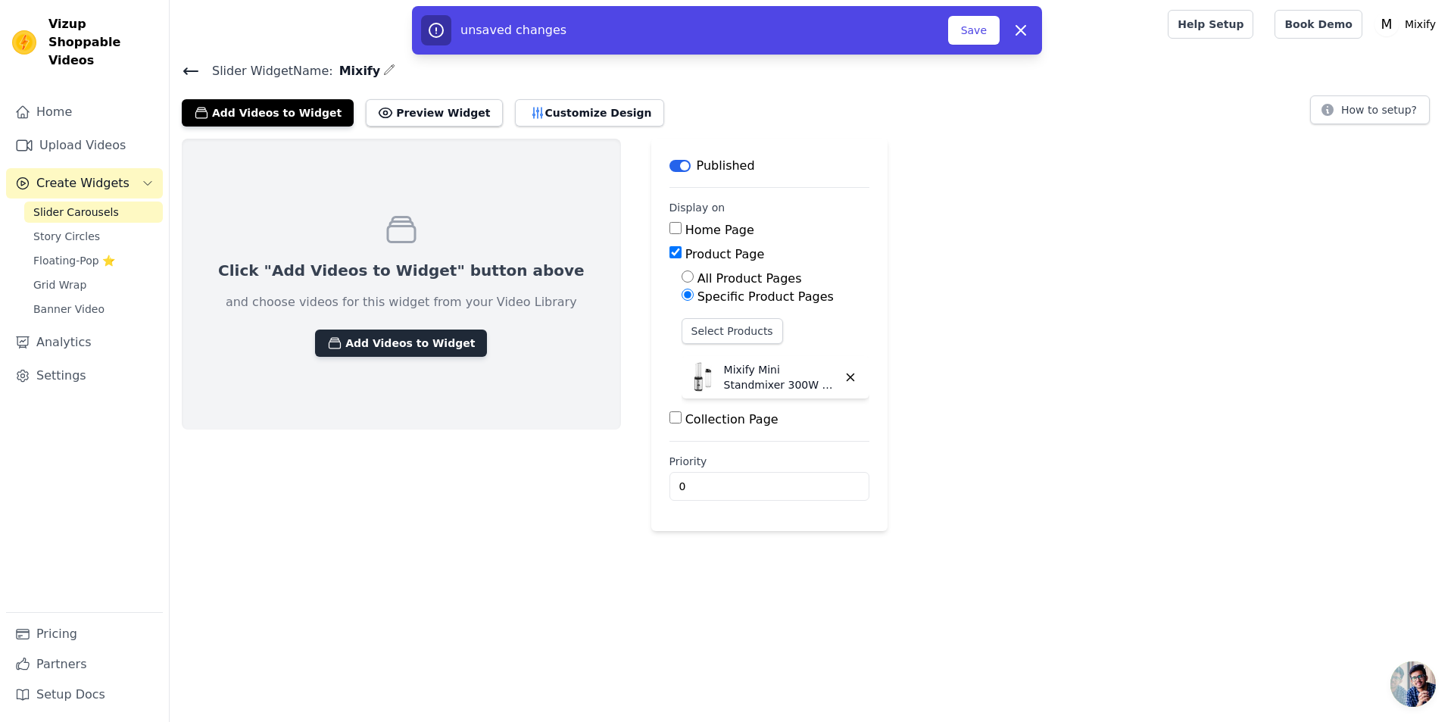
click at [357, 331] on button "Add Videos to Widget" at bounding box center [401, 342] width 172 height 27
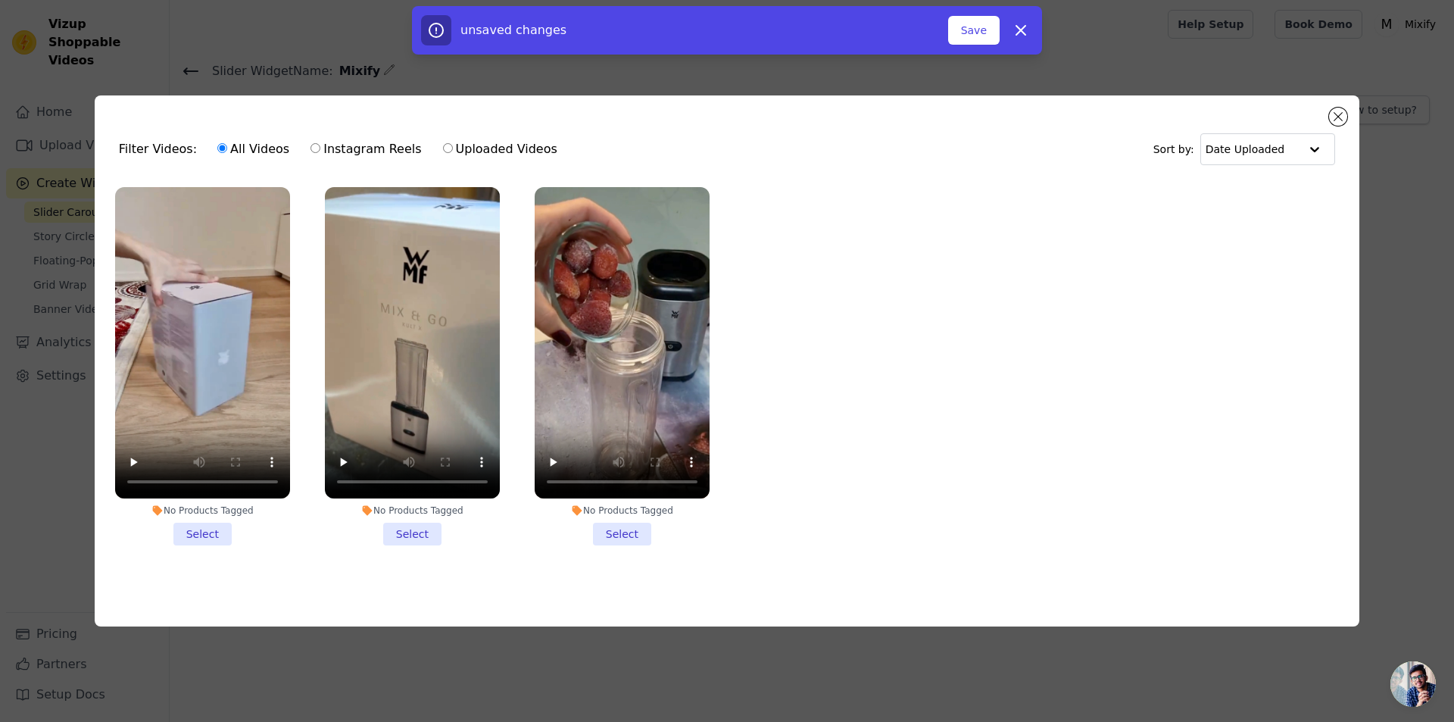
click at [633, 537] on li "No Products Tagged Select" at bounding box center [622, 366] width 175 height 358
click at [0, 0] on input "No Products Tagged Select" at bounding box center [0, 0] width 0 height 0
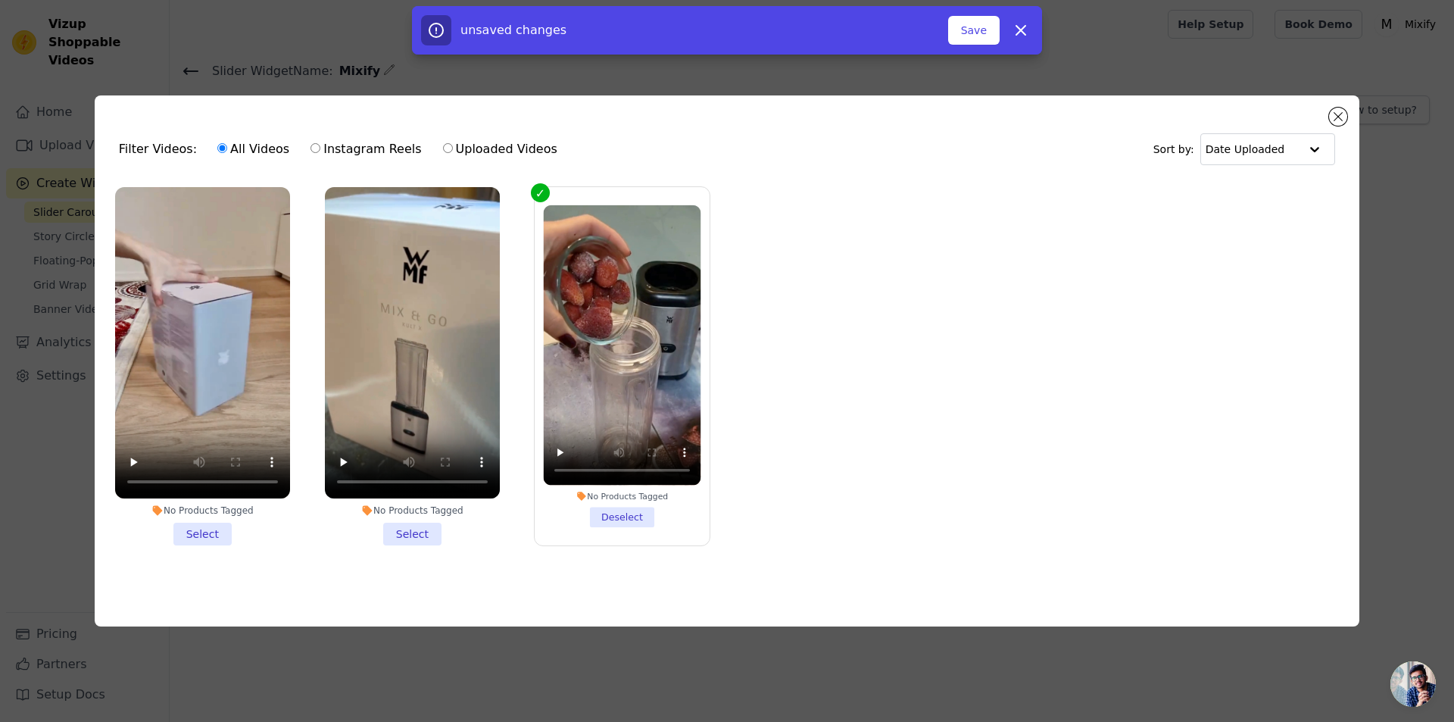
drag, startPoint x: 406, startPoint y: 523, endPoint x: 285, endPoint y: 528, distance: 121.3
click at [397, 523] on li "No Products Tagged Select" at bounding box center [412, 366] width 175 height 358
click at [204, 548] on div "No Products Tagged Select" at bounding box center [203, 366] width 192 height 375
click at [607, 511] on li "No Products Tagged Deselect" at bounding box center [622, 366] width 158 height 322
click at [0, 0] on input "No Products Tagged Deselect" at bounding box center [0, 0] width 0 height 0
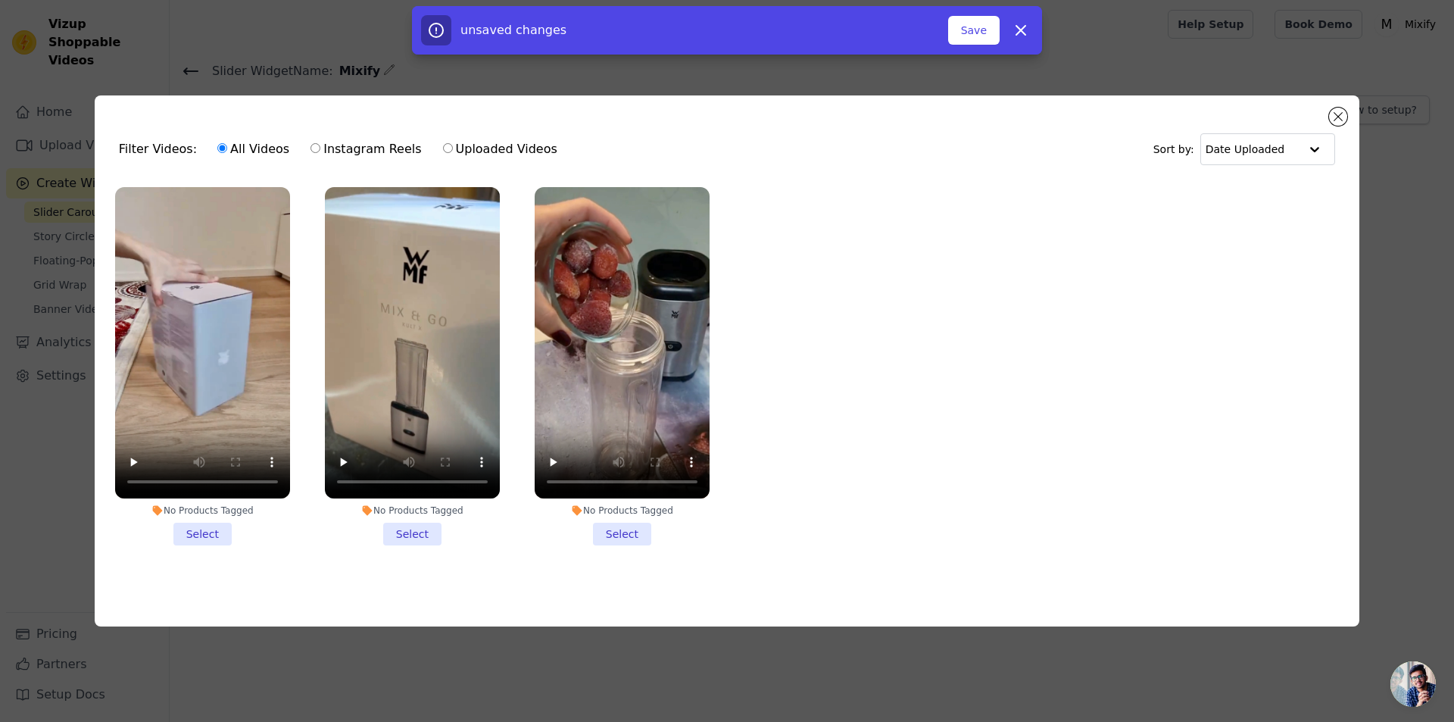
click at [616, 531] on li "No Products Tagged Select" at bounding box center [622, 366] width 175 height 358
click at [0, 0] on input "No Products Tagged Select" at bounding box center [0, 0] width 0 height 0
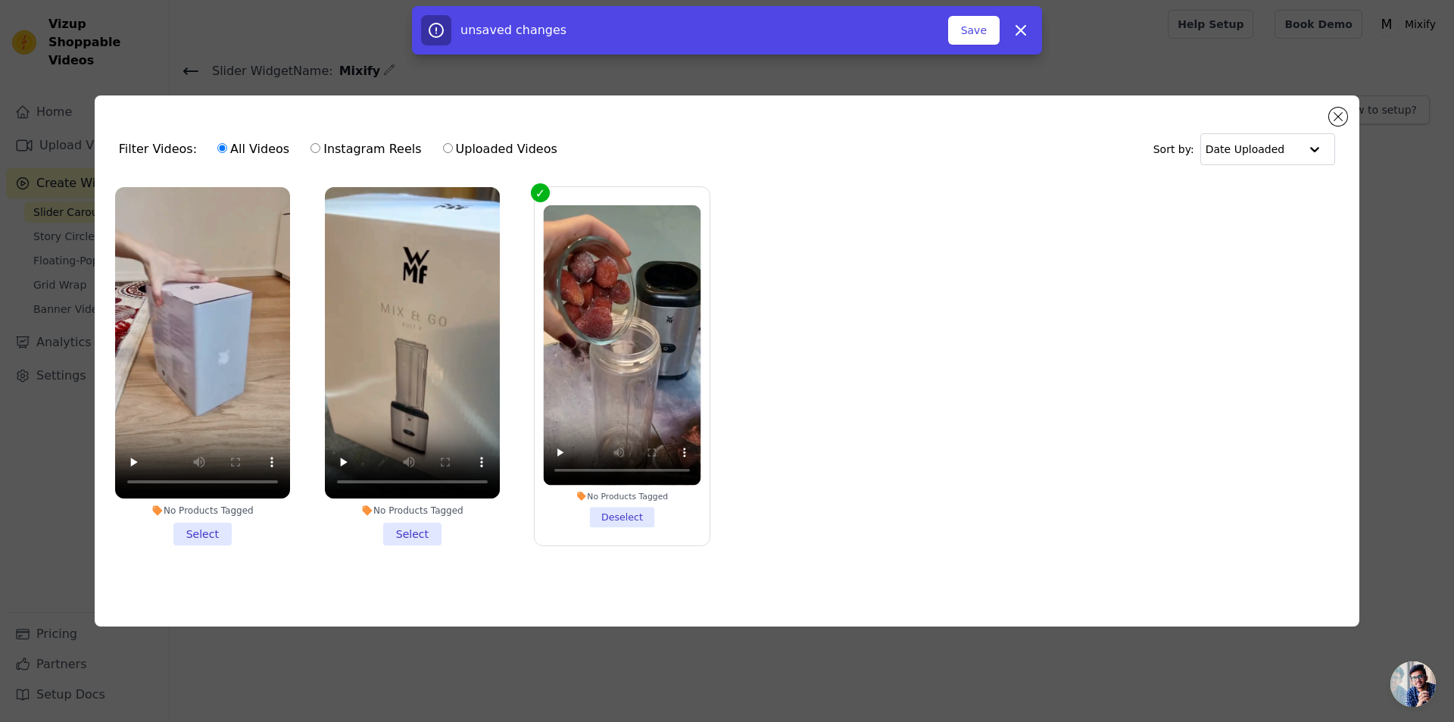
click at [406, 528] on li "No Products Tagged Select" at bounding box center [412, 366] width 175 height 358
click at [0, 0] on input "No Products Tagged Select" at bounding box center [0, 0] width 0 height 0
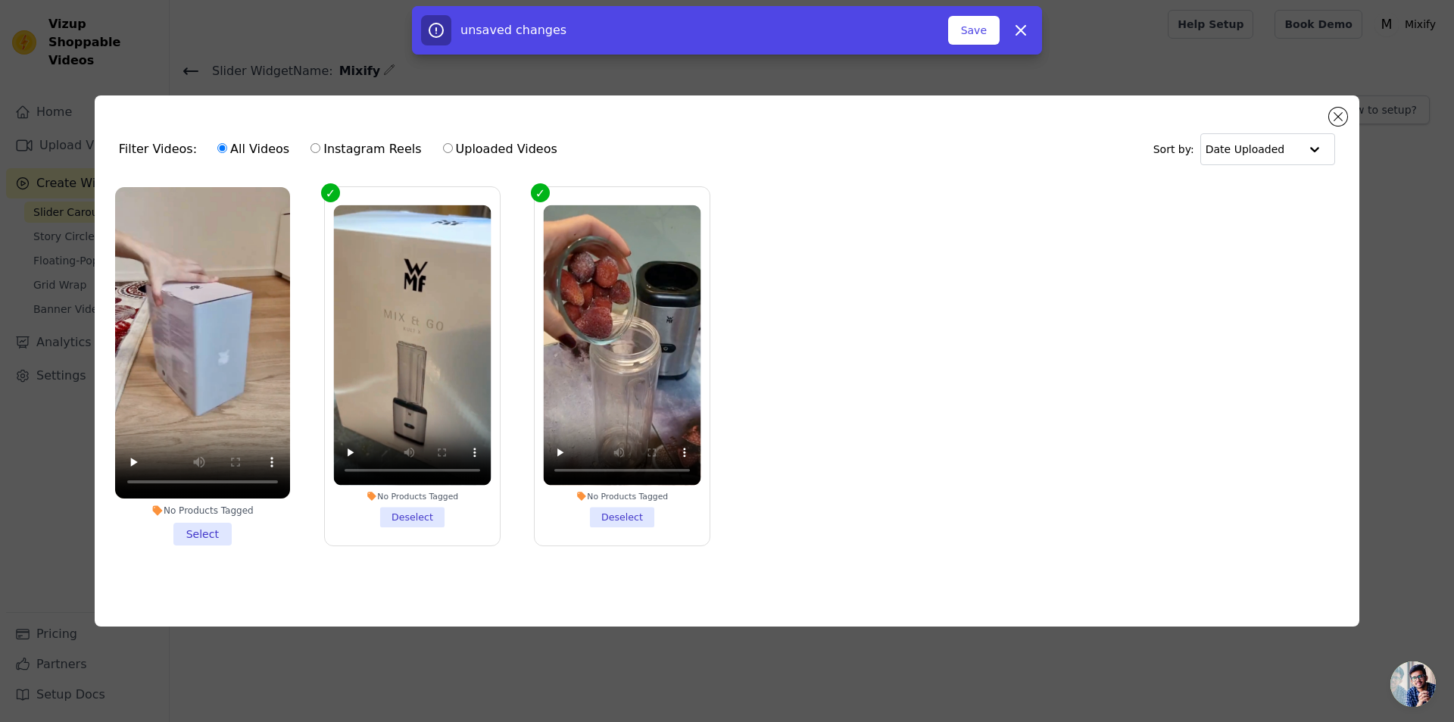
click at [204, 514] on li "No Products Tagged Select" at bounding box center [202, 366] width 175 height 358
click at [0, 0] on input "No Products Tagged Select" at bounding box center [0, 0] width 0 height 0
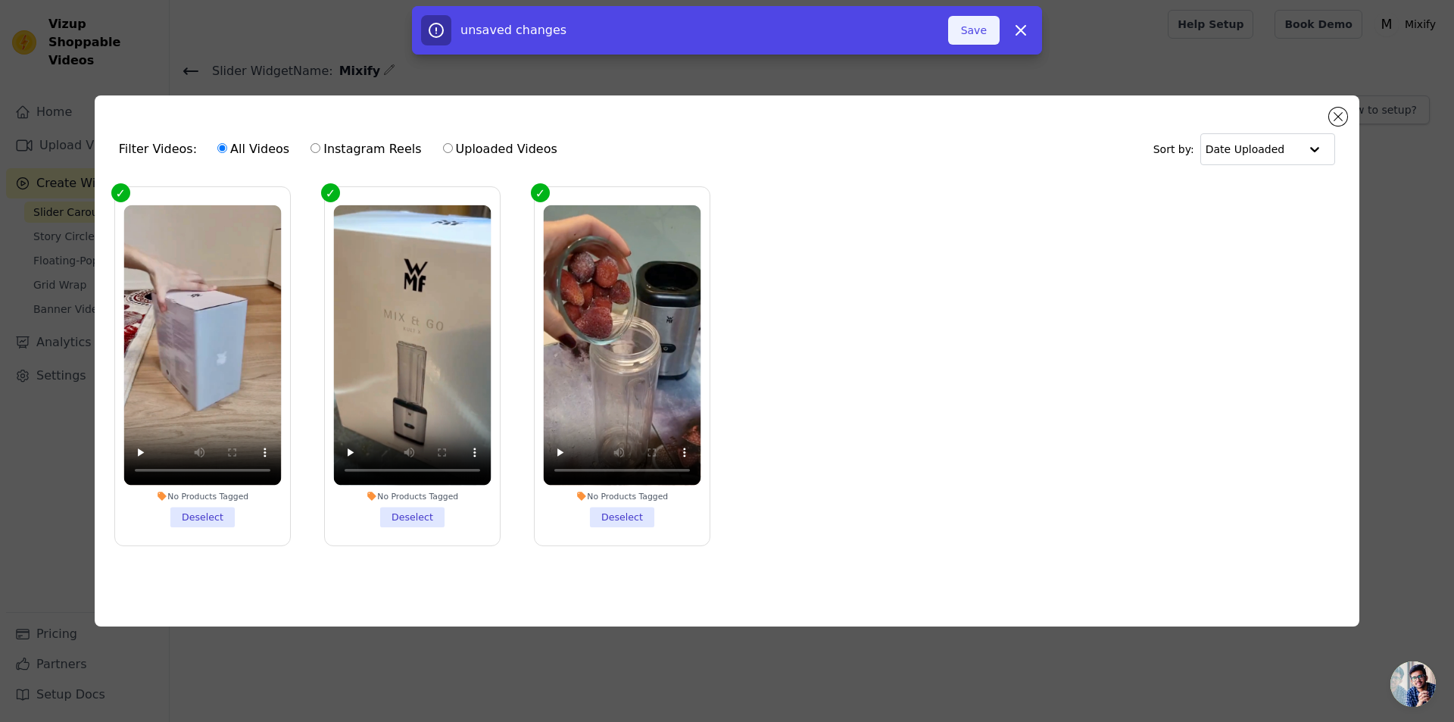
click at [925, 31] on button "Save" at bounding box center [973, 30] width 51 height 29
click at [925, 33] on button "Save" at bounding box center [973, 30] width 51 height 29
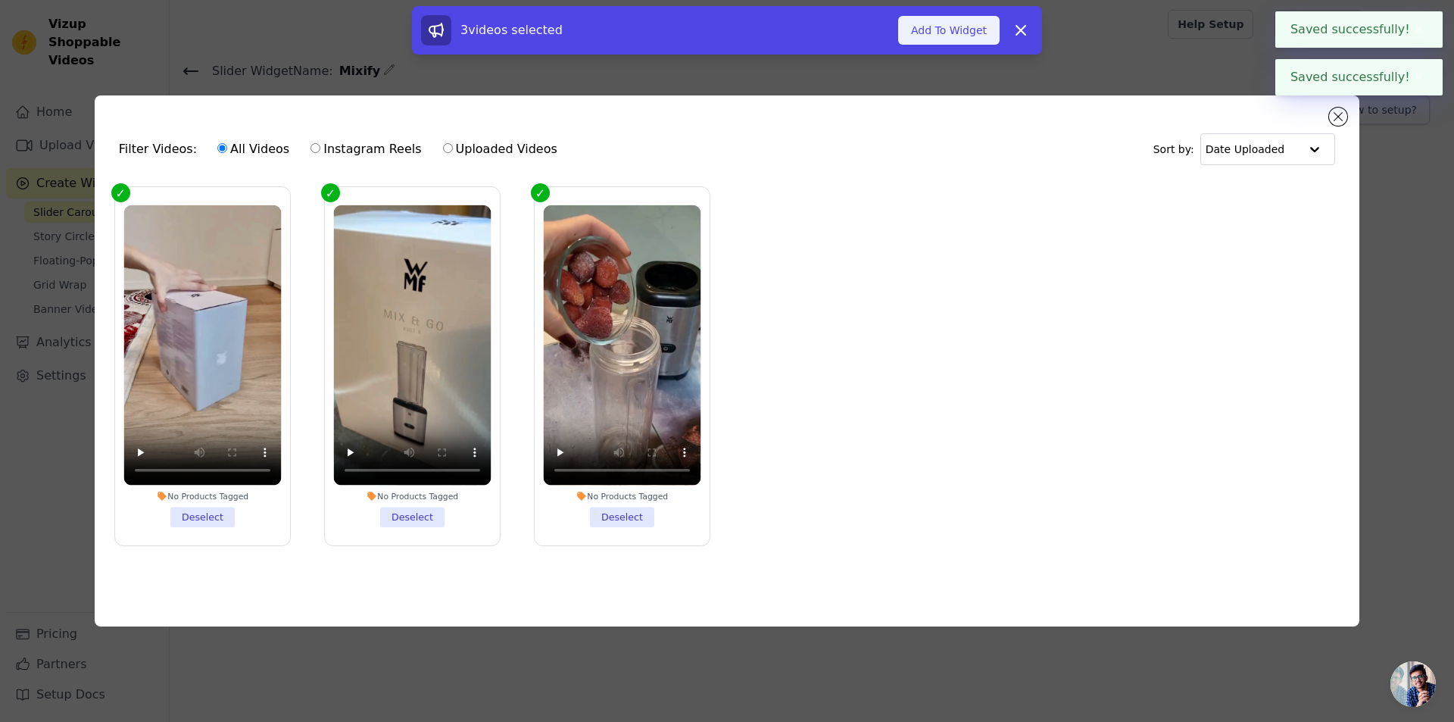
click at [925, 30] on button "Add To Widget" at bounding box center [948, 30] width 101 height 29
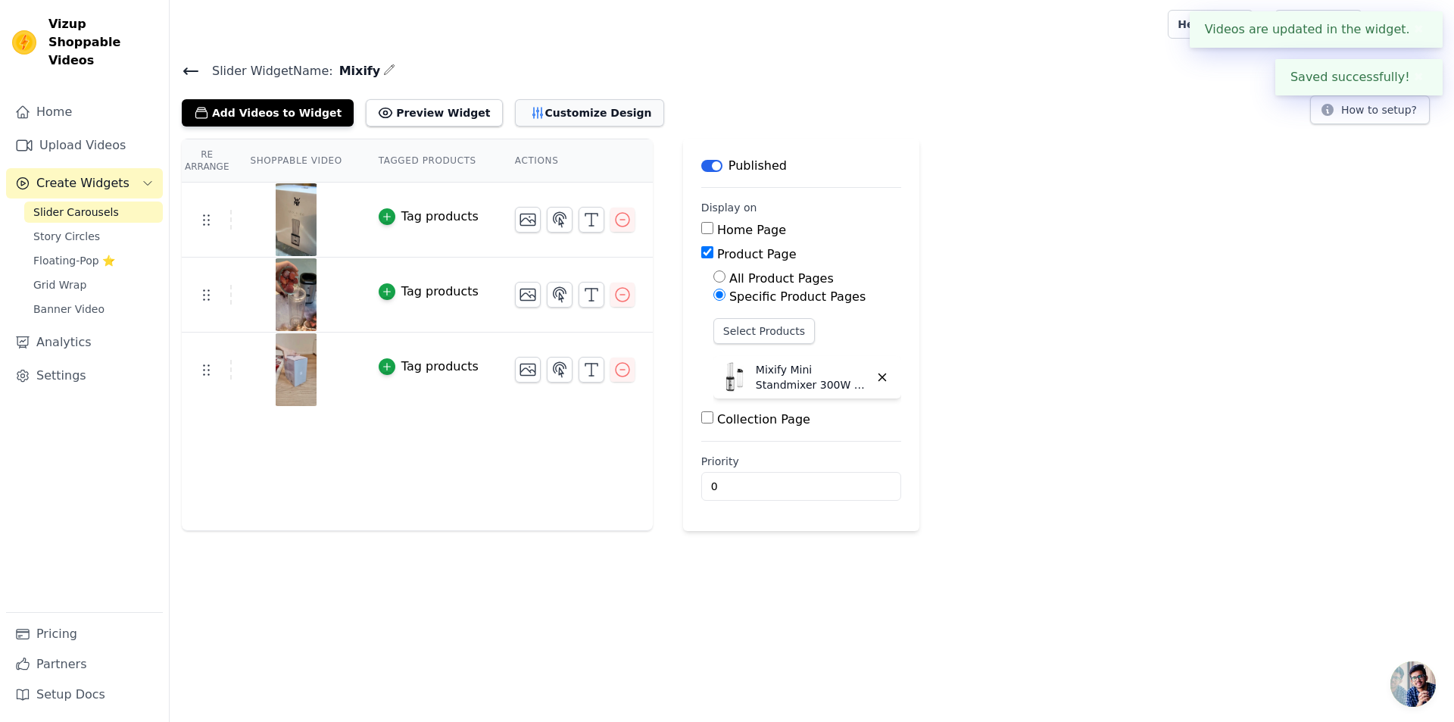
click at [548, 119] on button "Customize Design" at bounding box center [589, 112] width 149 height 27
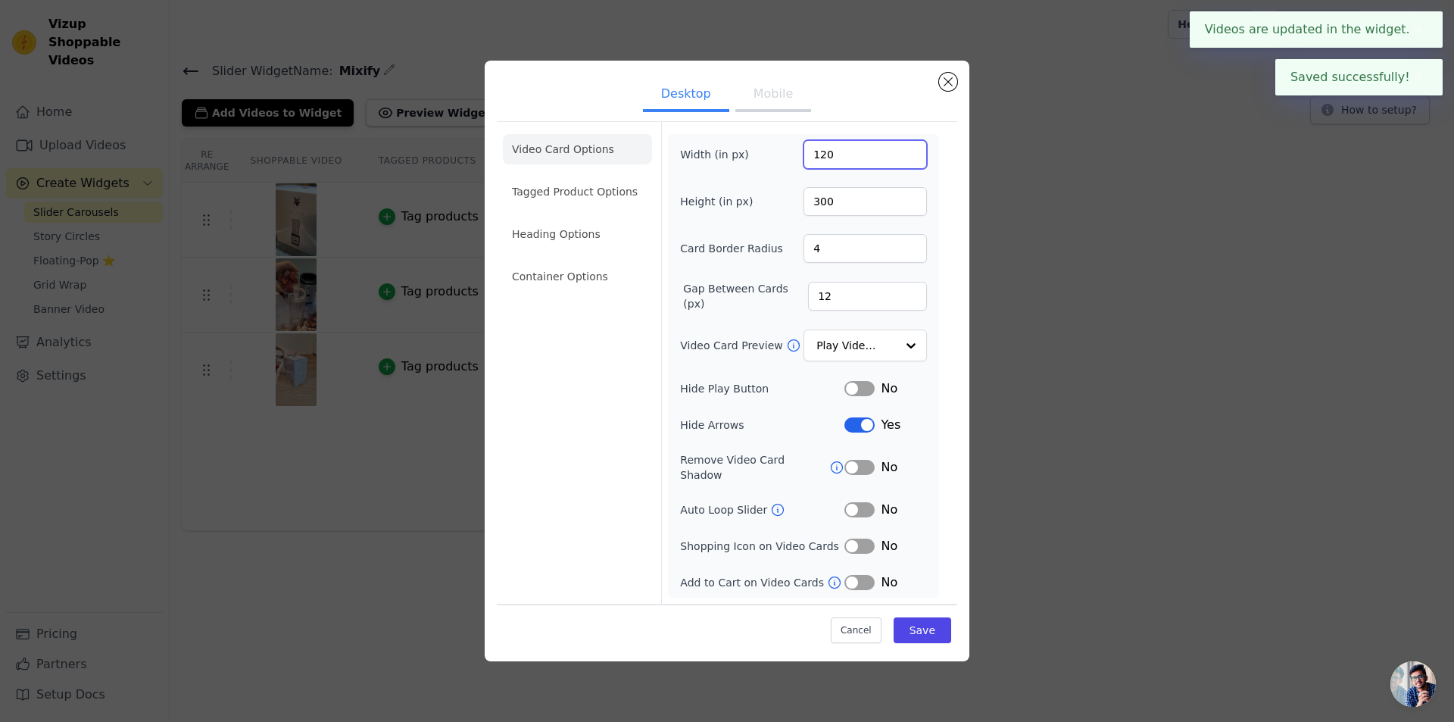
drag, startPoint x: 838, startPoint y: 166, endPoint x: 794, endPoint y: 181, distance: 46.5
click at [797, 178] on div "Width (in px) 120 Height (in px) 300 Card Border Radius 4 Gap Between Cards (px…" at bounding box center [803, 365] width 247 height 451
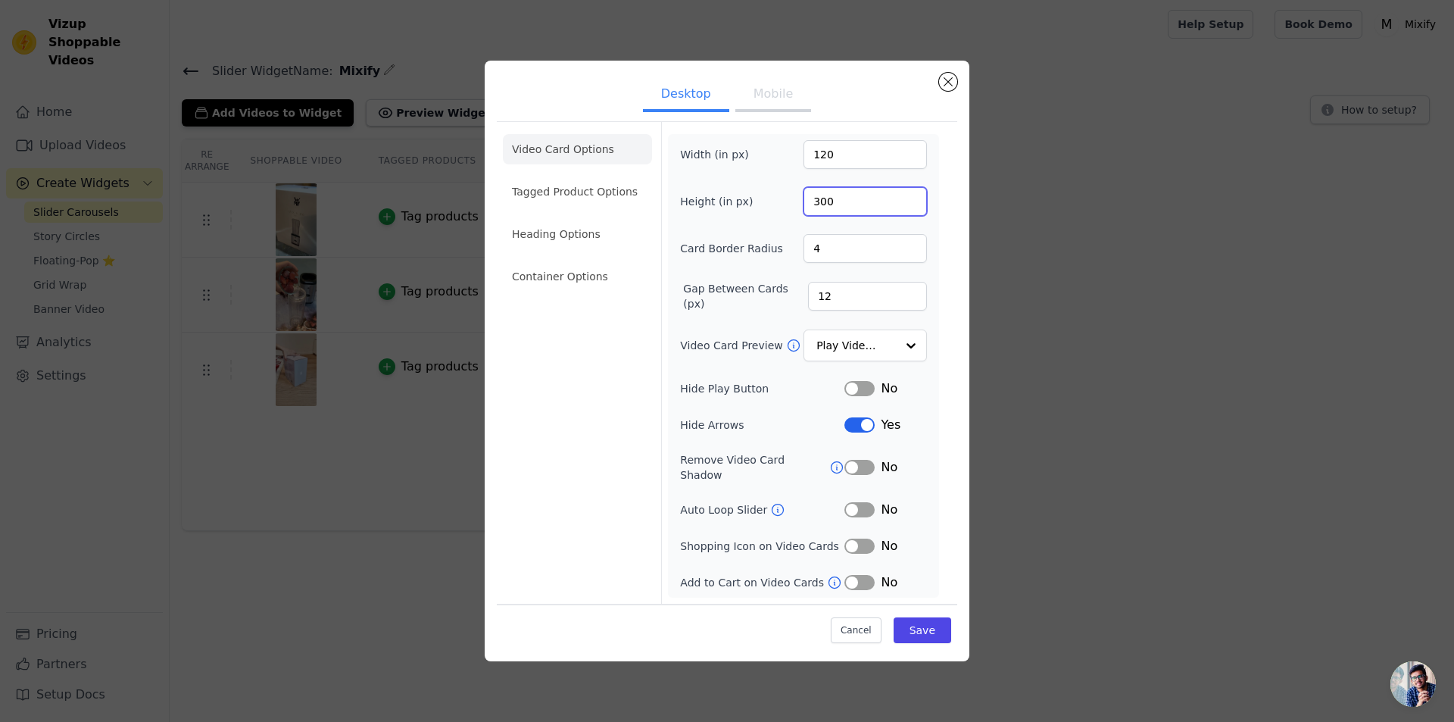
click at [845, 208] on input "300" at bounding box center [864, 201] width 123 height 29
click at [780, 98] on button "Mobile" at bounding box center [773, 95] width 76 height 33
click at [671, 95] on button "Desktop" at bounding box center [686, 94] width 86 height 33
click at [585, 199] on li "Tagged Product Options" at bounding box center [577, 191] width 149 height 30
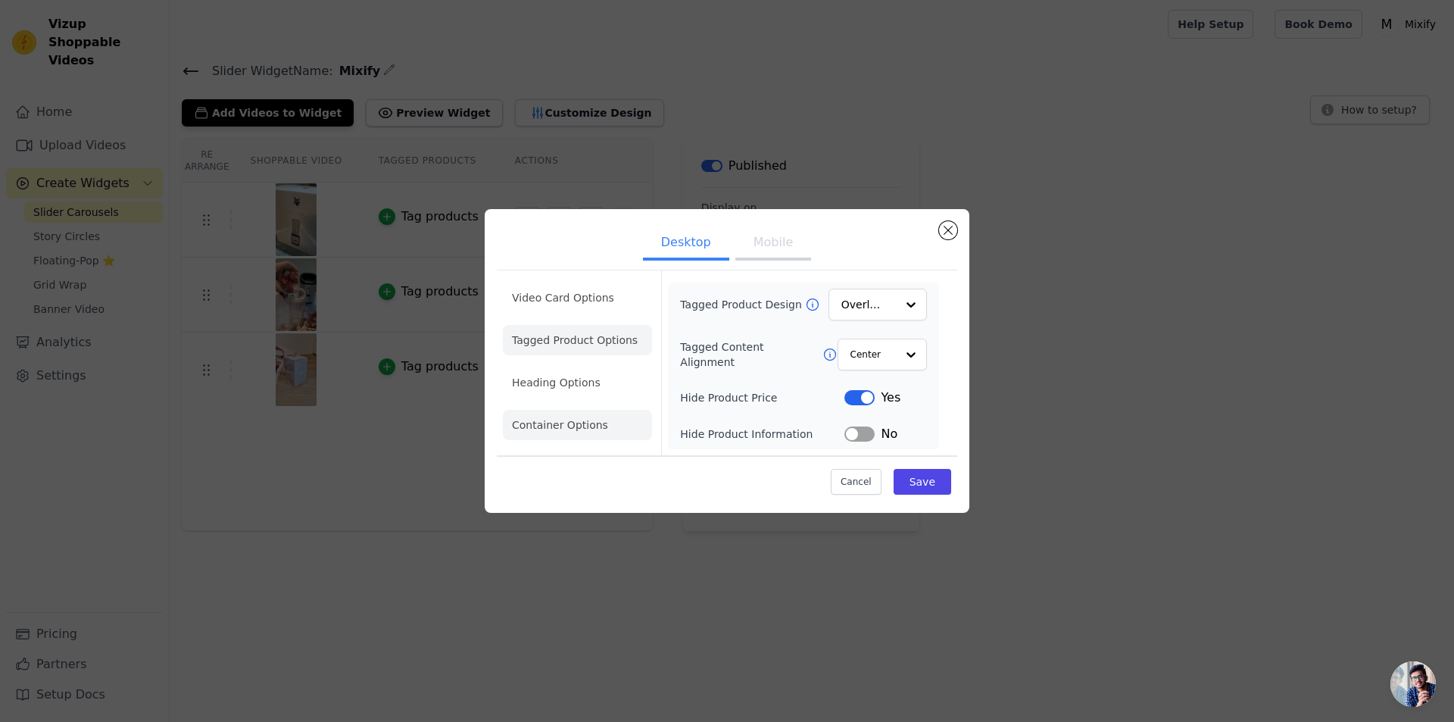
click at [568, 390] on li "Heading Options" at bounding box center [577, 382] width 149 height 30
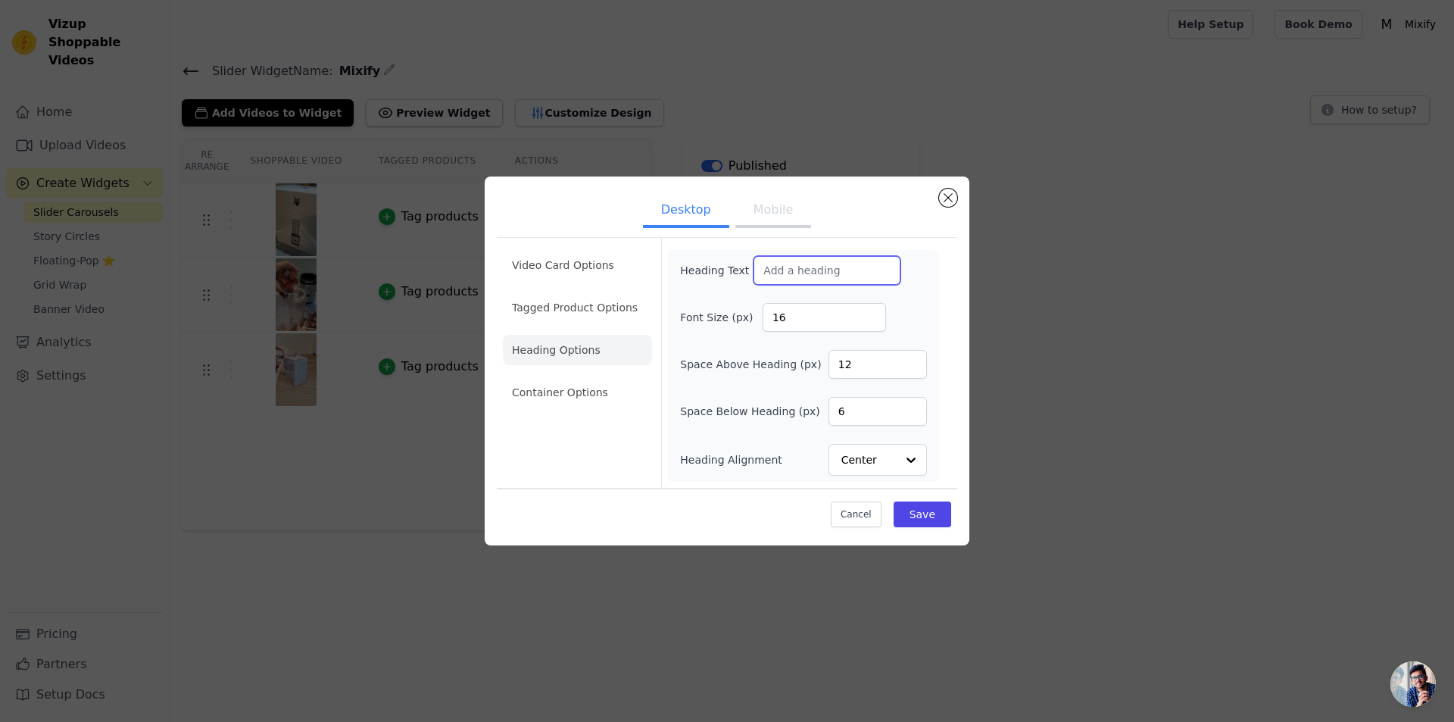
drag, startPoint x: 835, startPoint y: 279, endPoint x: 842, endPoint y: 284, distance: 8.8
click at [835, 279] on input "Heading Text" at bounding box center [827, 270] width 147 height 29
click at [793, 270] on input "Heading Text" at bounding box center [827, 270] width 147 height 29
paste input "Echte Kunden, echte Ergebnisse"
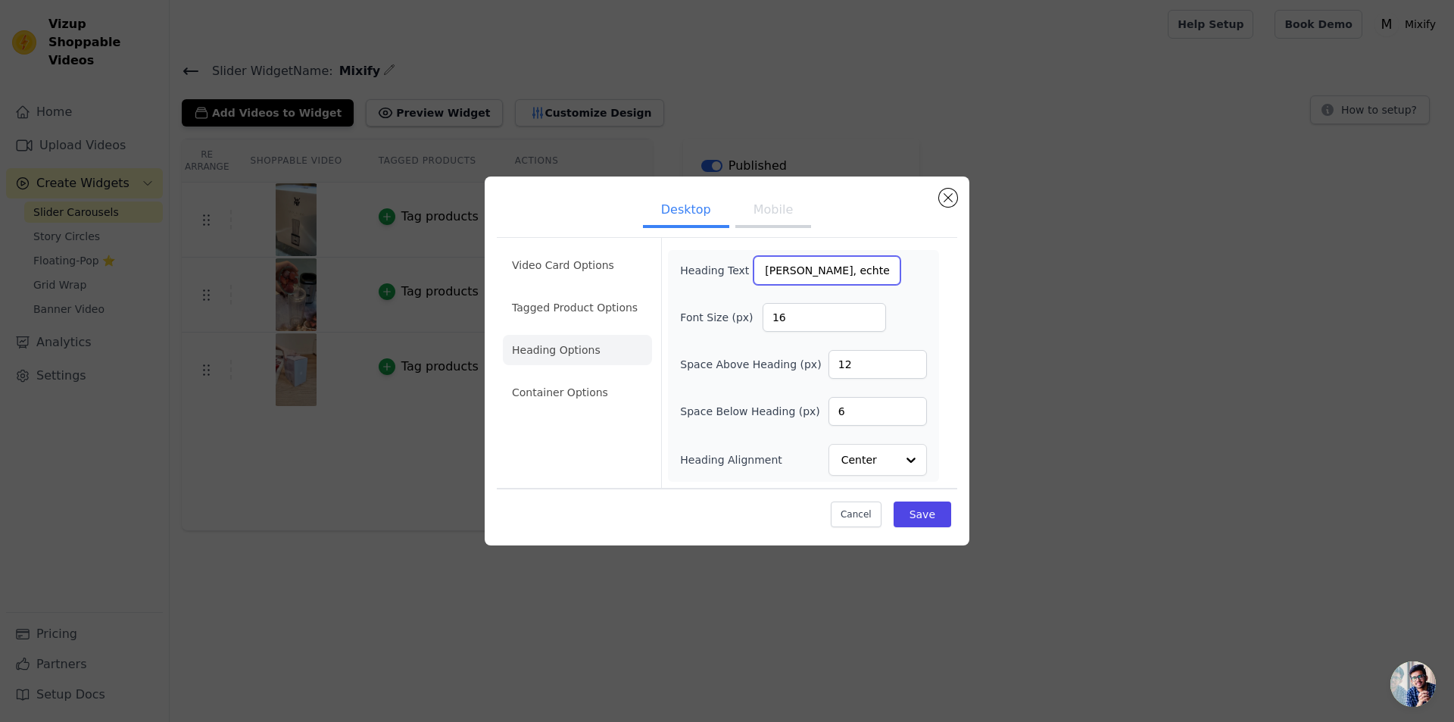
type input "Echte Kunden, echte Ergebnisse"
click at [781, 205] on button "Mobile" at bounding box center [773, 211] width 76 height 33
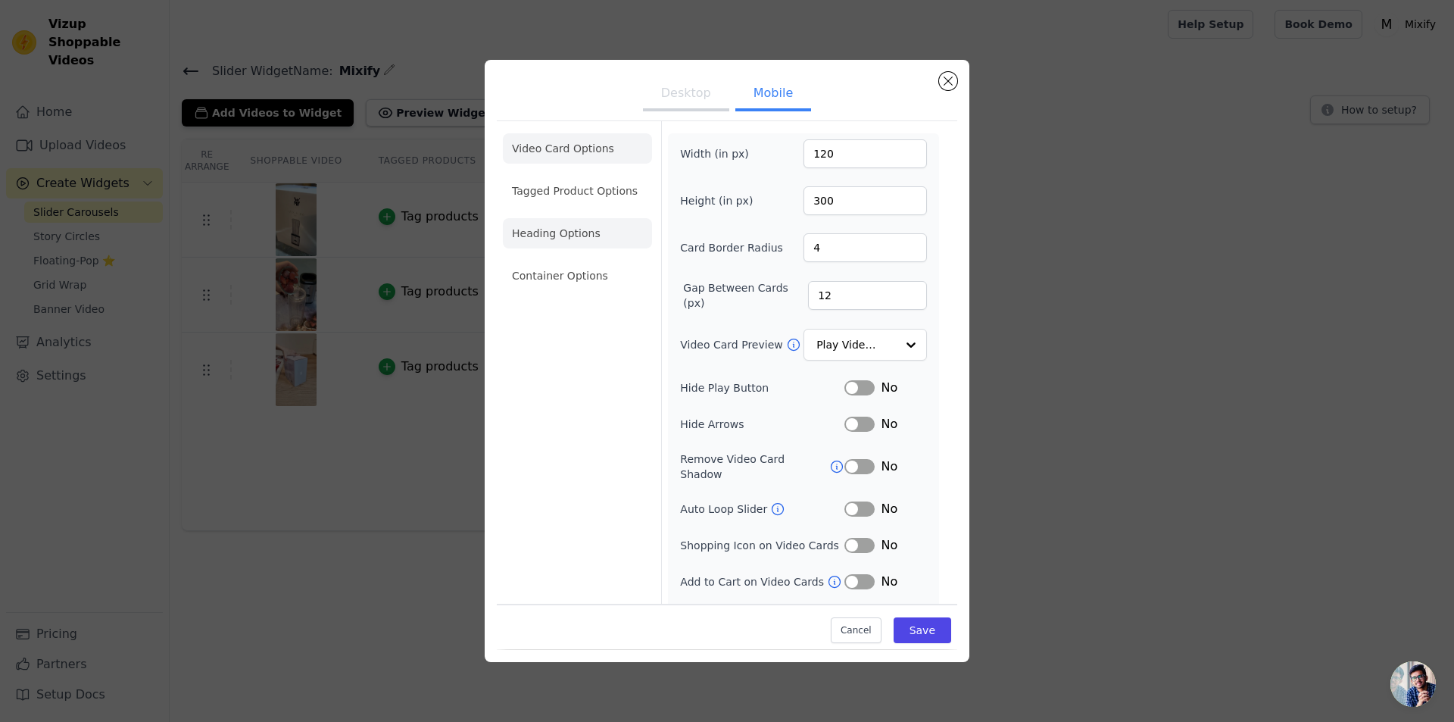
click at [538, 220] on li "Heading Options" at bounding box center [577, 233] width 149 height 30
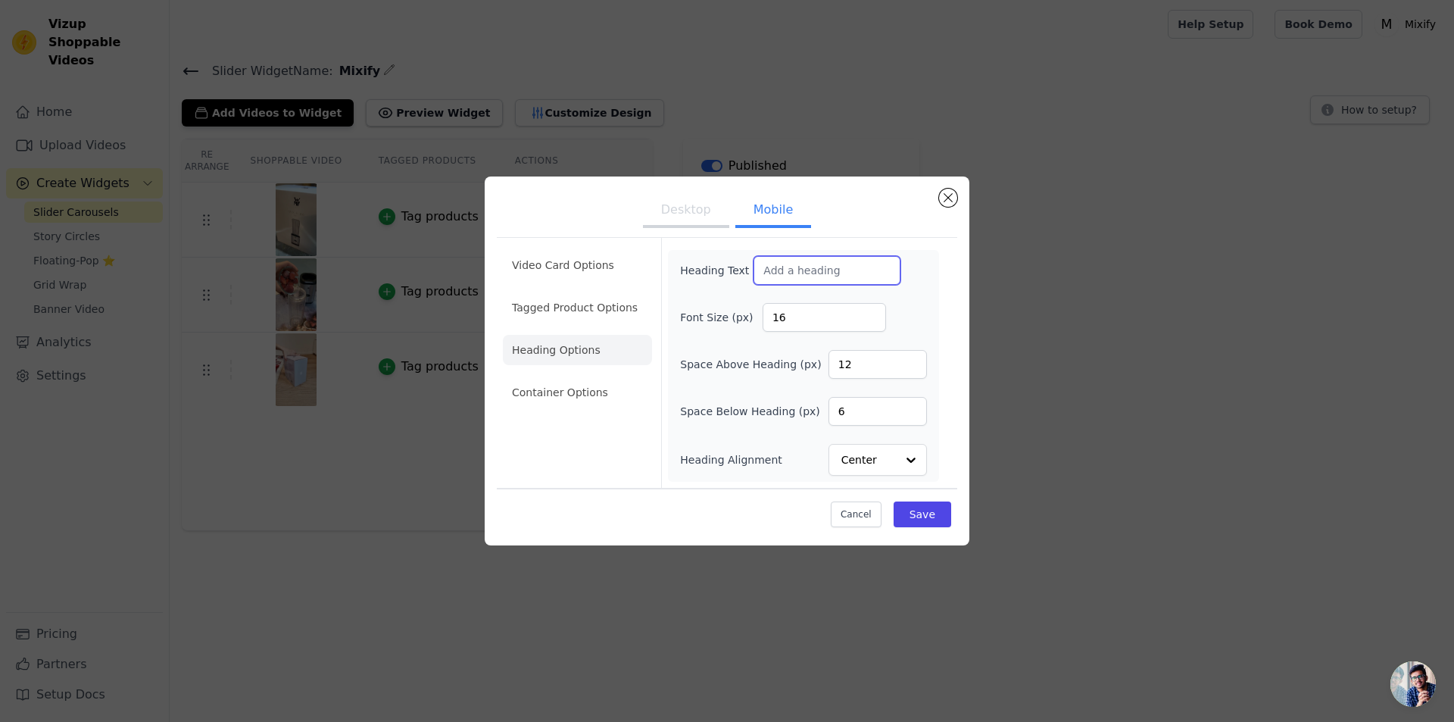
click at [800, 264] on input "Heading Text" at bounding box center [827, 270] width 147 height 29
paste input "Echte Kunden, echte Ergebnisse"
type input "Echte Kunden, echte Ergebnisse"
click at [925, 510] on button "Save" at bounding box center [923, 514] width 58 height 26
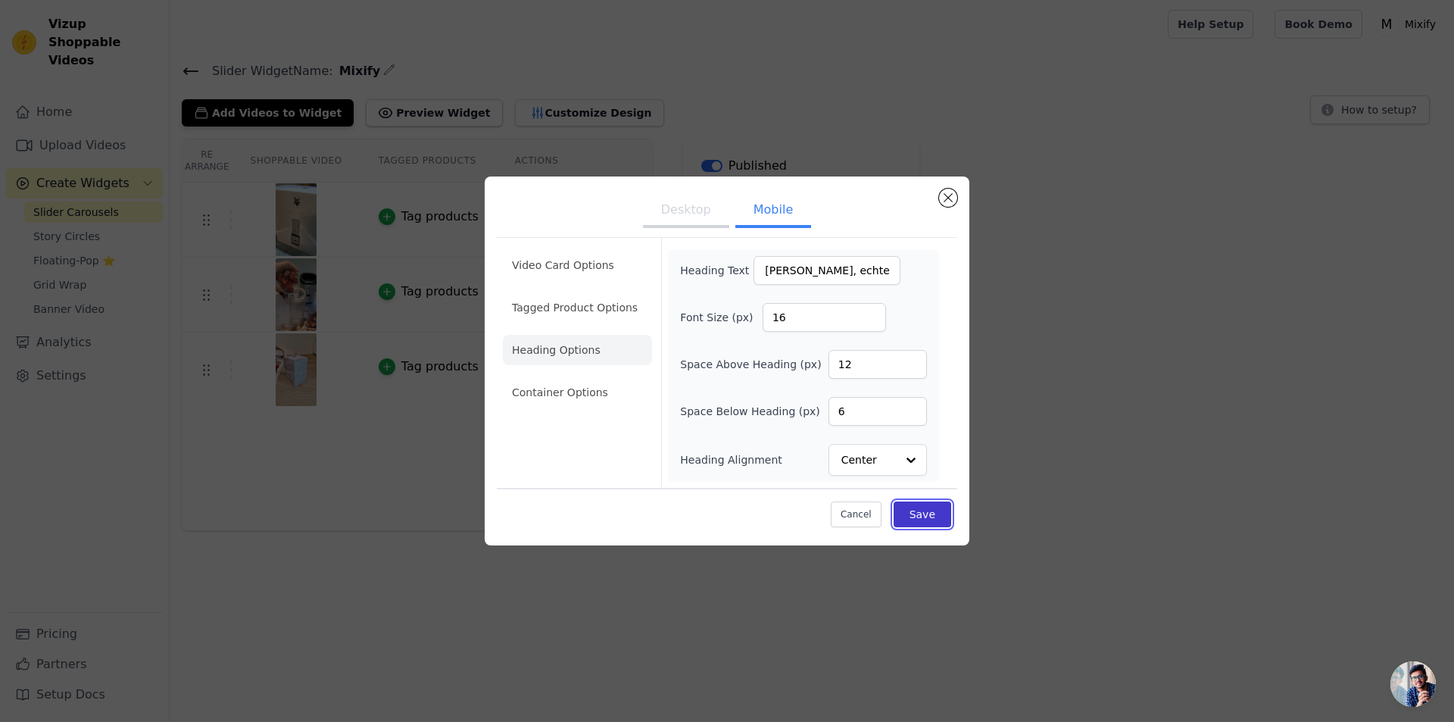
scroll to position [0, 0]
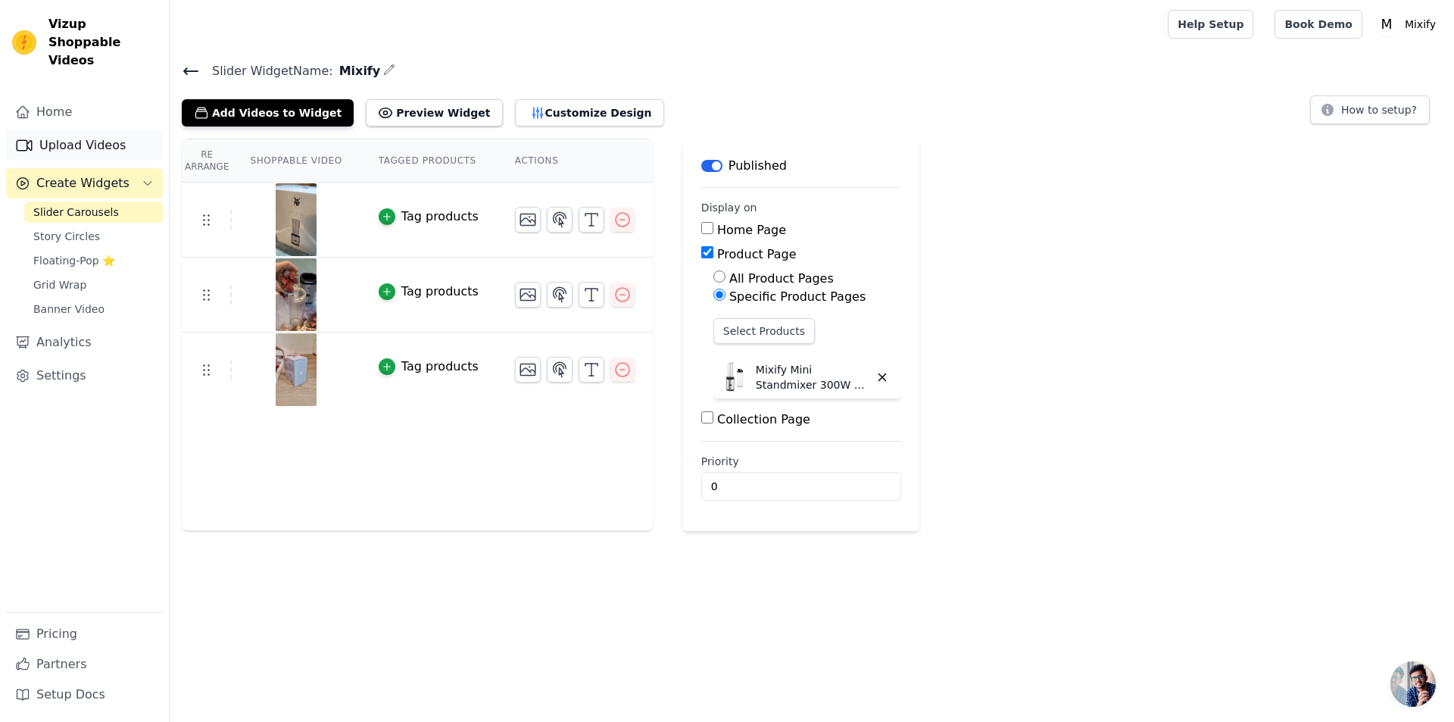
click at [75, 130] on link "Upload Videos" at bounding box center [84, 145] width 157 height 30
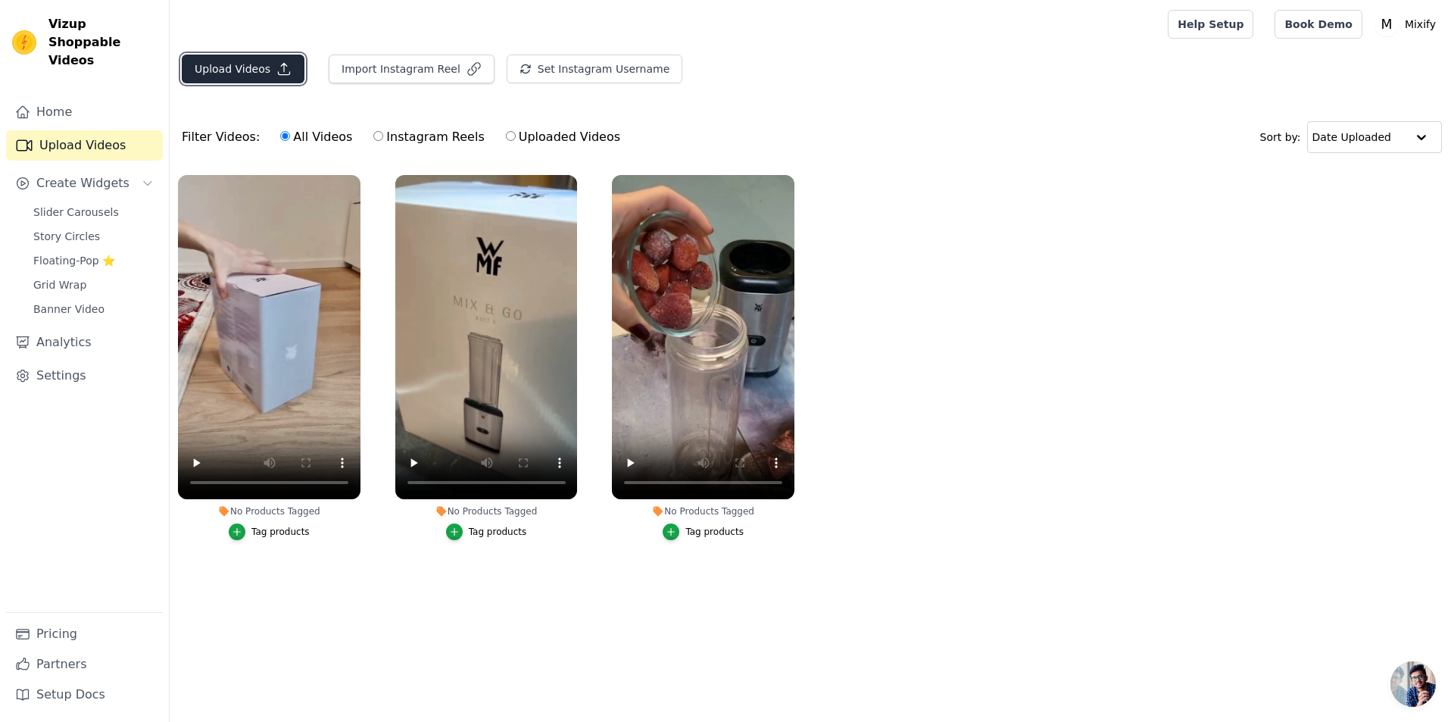
click at [243, 76] on button "Upload Videos" at bounding box center [243, 69] width 123 height 29
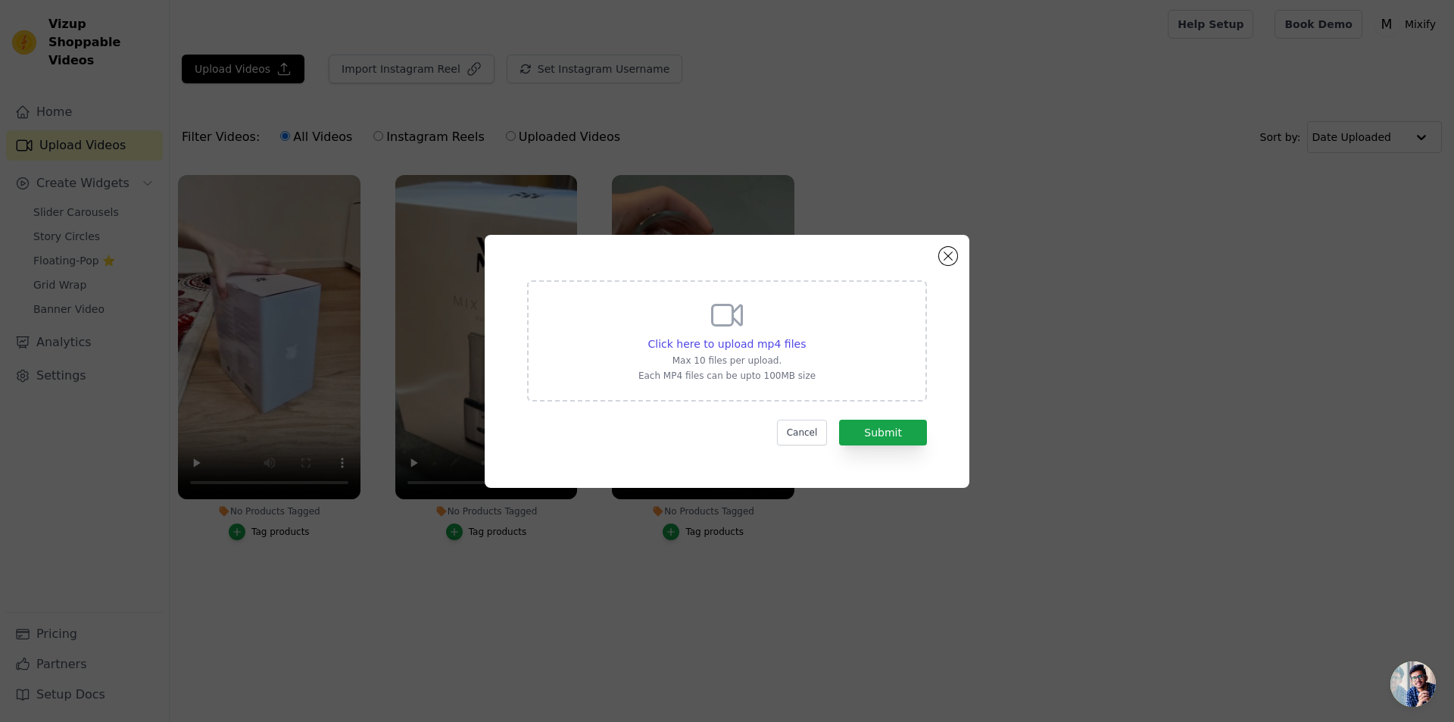
click at [714, 316] on icon at bounding box center [727, 315] width 36 height 36
click at [805, 335] on input "Click here to upload mp4 files Max 10 files per upload. Each MP4 files can be u…" at bounding box center [805, 335] width 1 height 1
type input "C:\fakepath\Design sem nome (82).mp4"
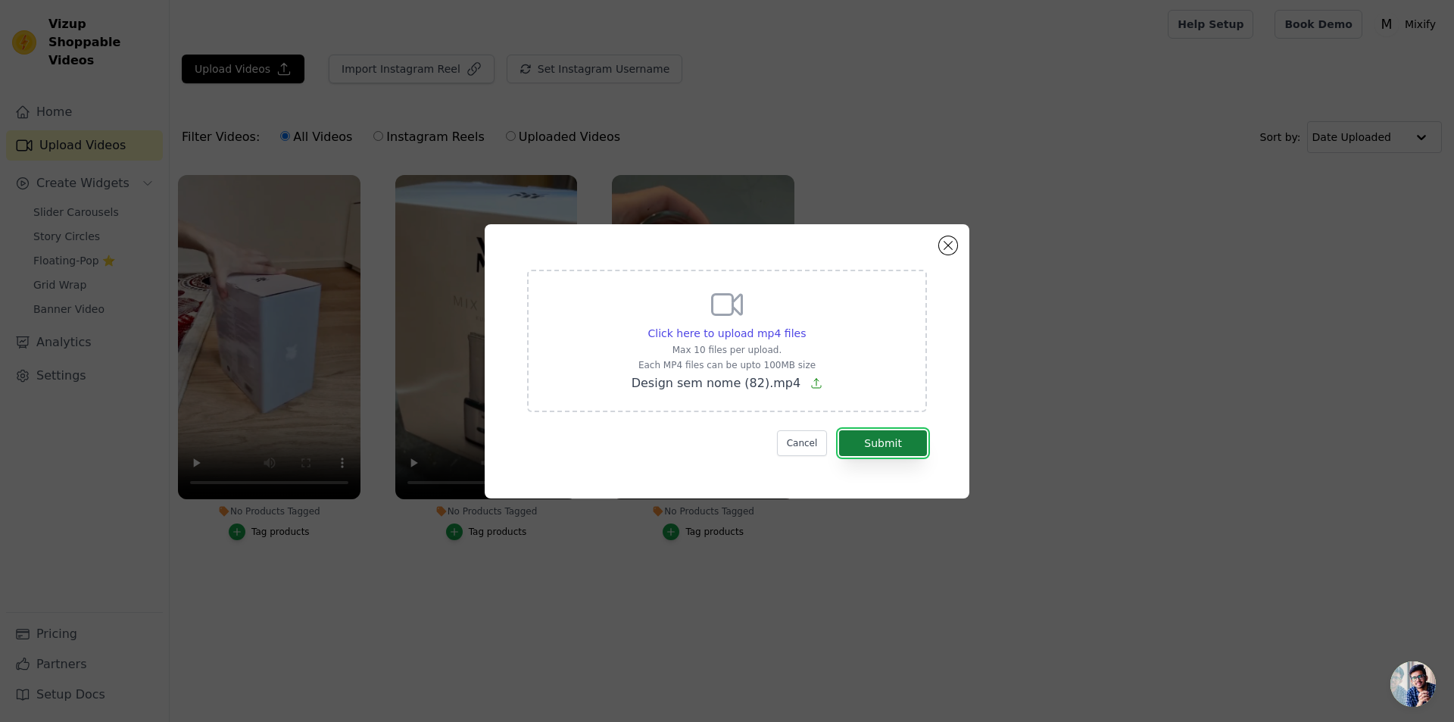
click at [863, 445] on button "Submit" at bounding box center [883, 443] width 88 height 26
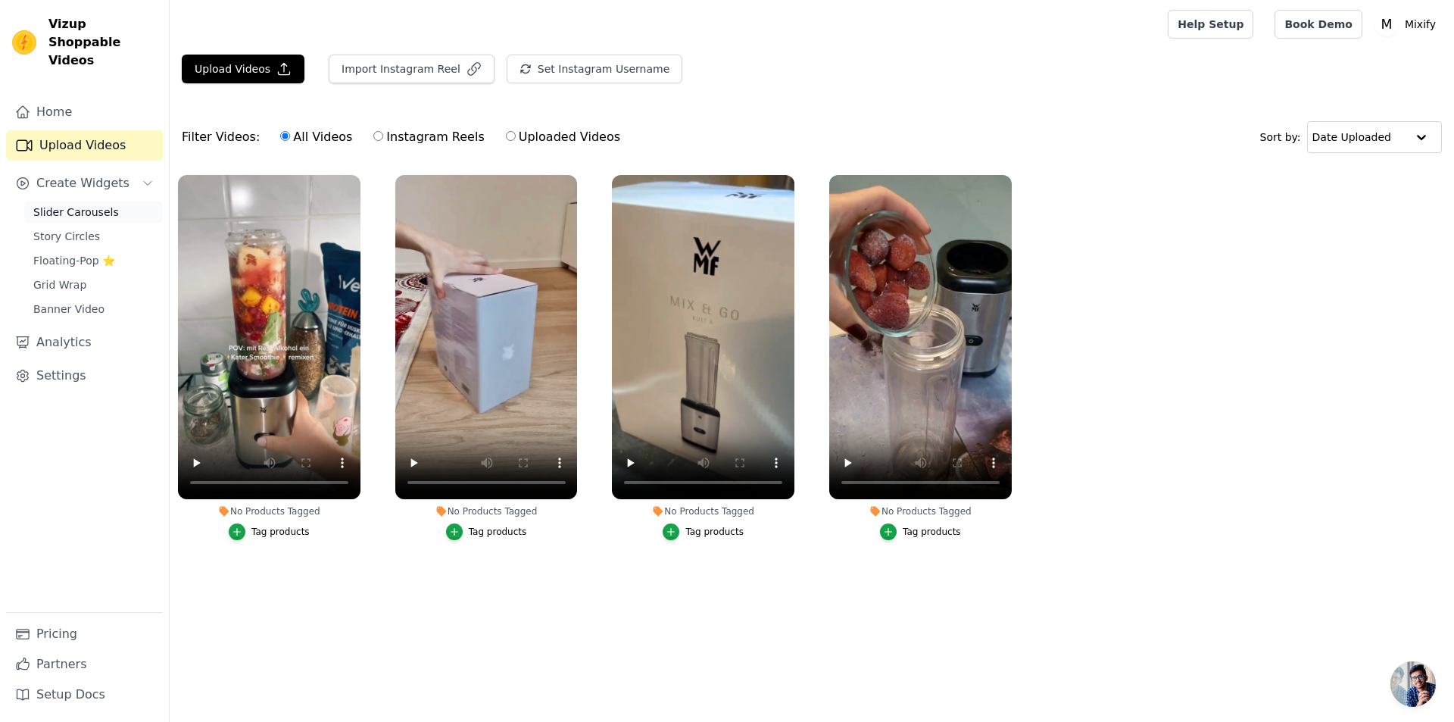
click at [69, 204] on span "Slider Carousels" at bounding box center [76, 211] width 86 height 15
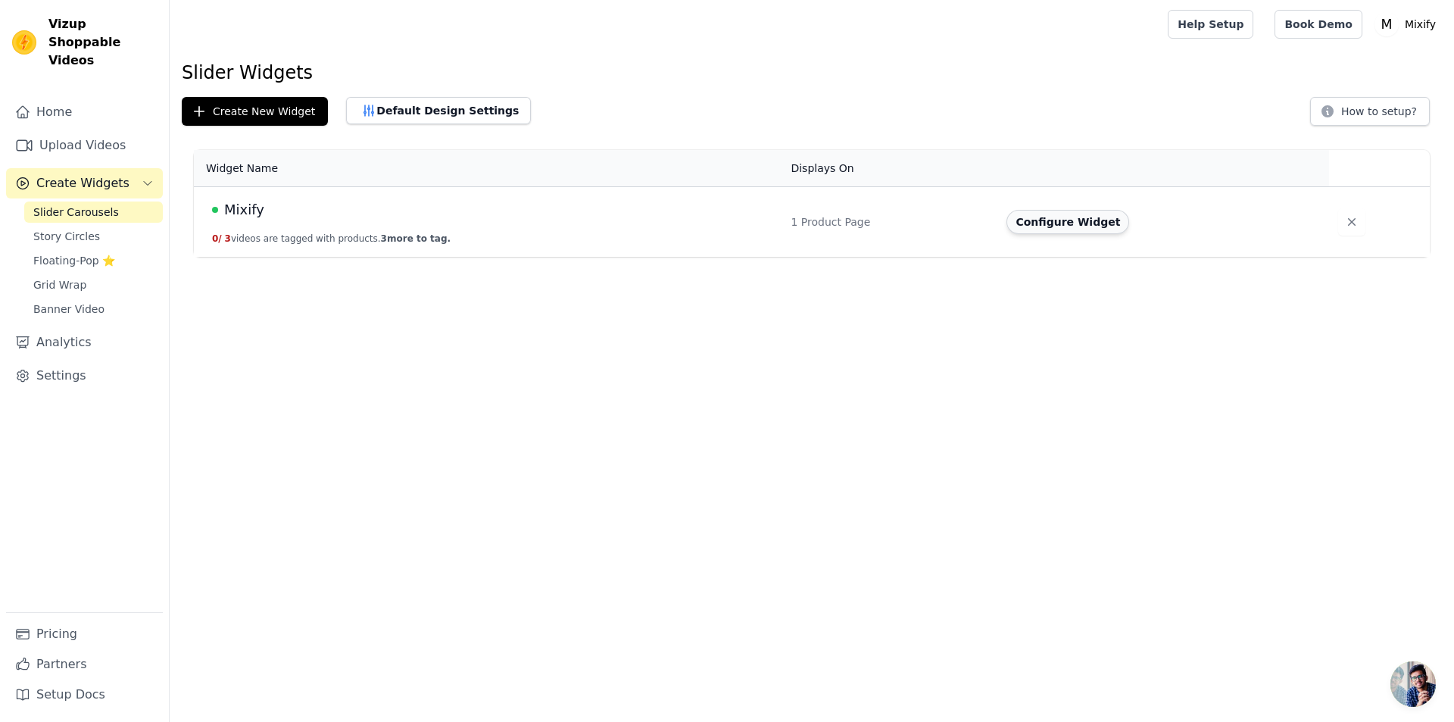
click at [1070, 226] on button "Configure Widget" at bounding box center [1067, 222] width 123 height 24
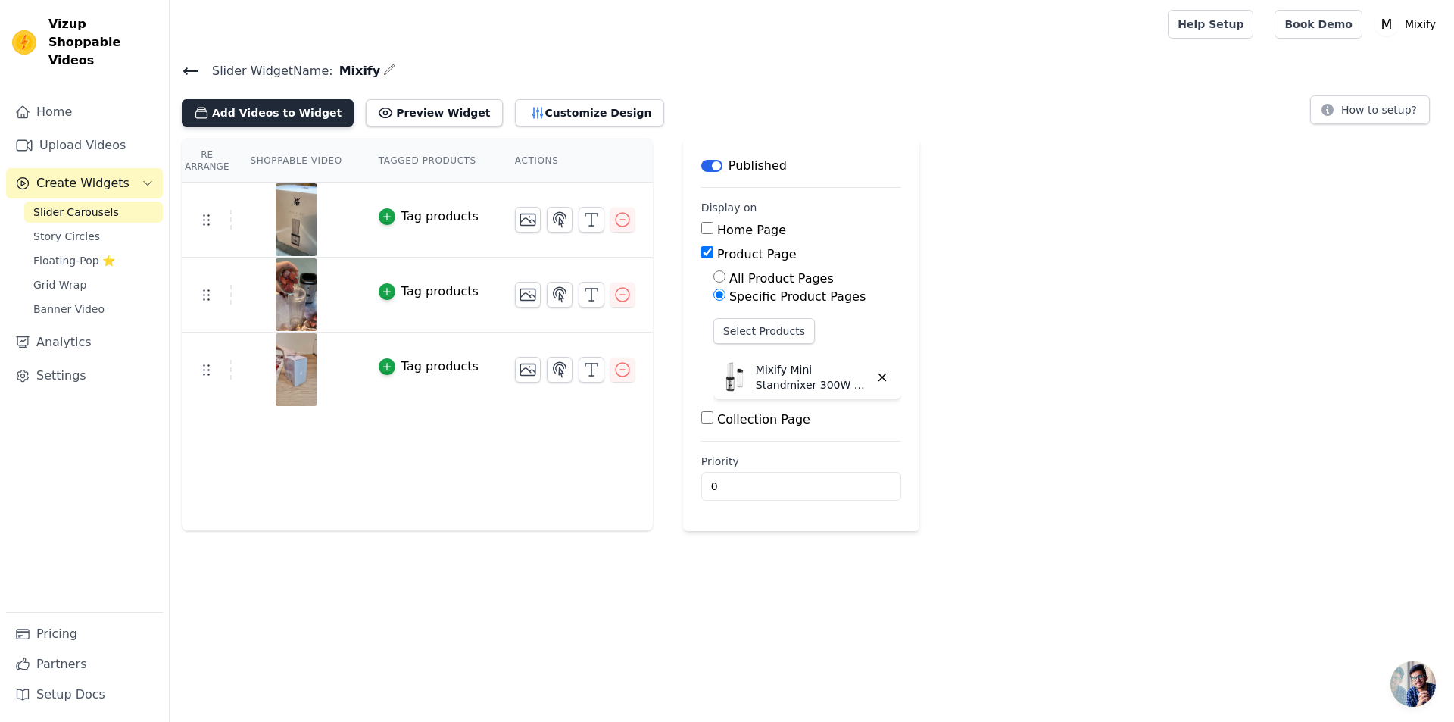
click at [267, 109] on button "Add Videos to Widget" at bounding box center [268, 112] width 172 height 27
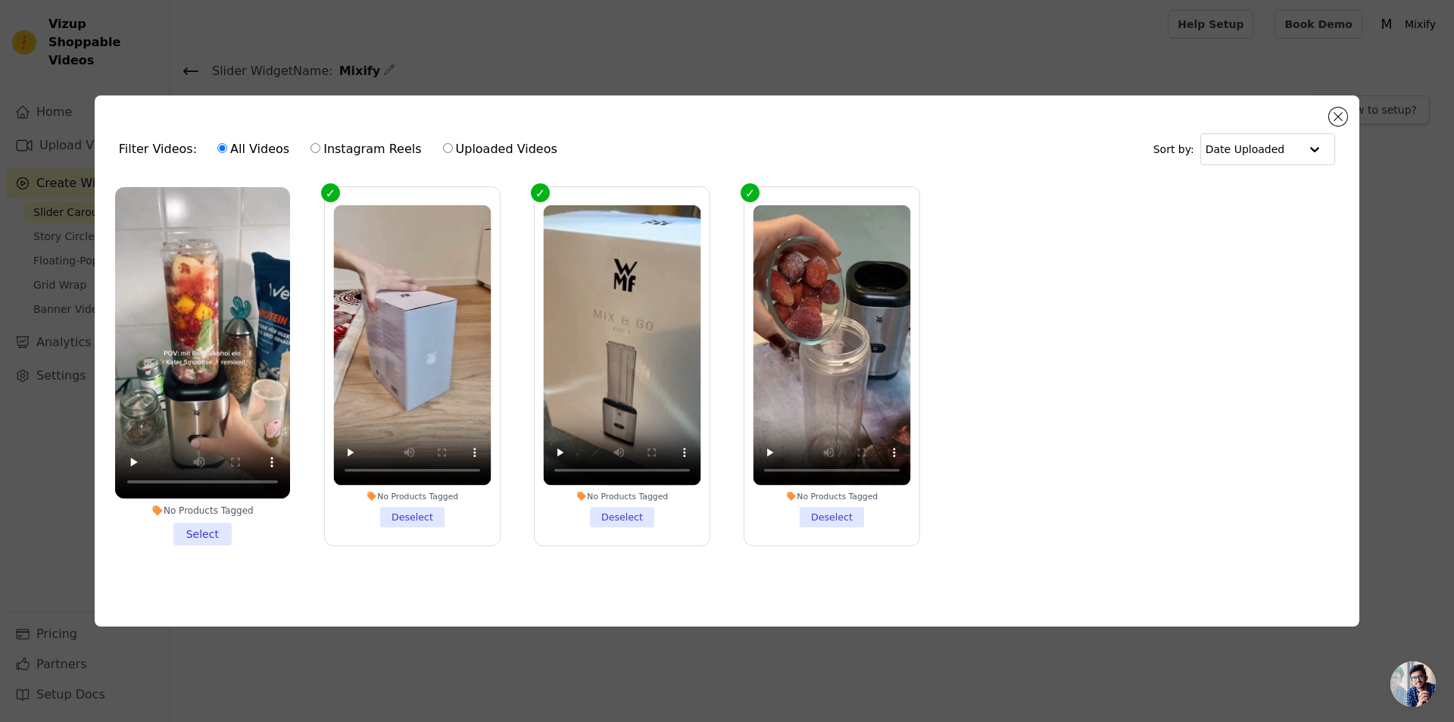
click at [210, 526] on li "No Products Tagged Select" at bounding box center [202, 366] width 175 height 358
click at [0, 0] on input "No Products Tagged Select" at bounding box center [0, 0] width 0 height 0
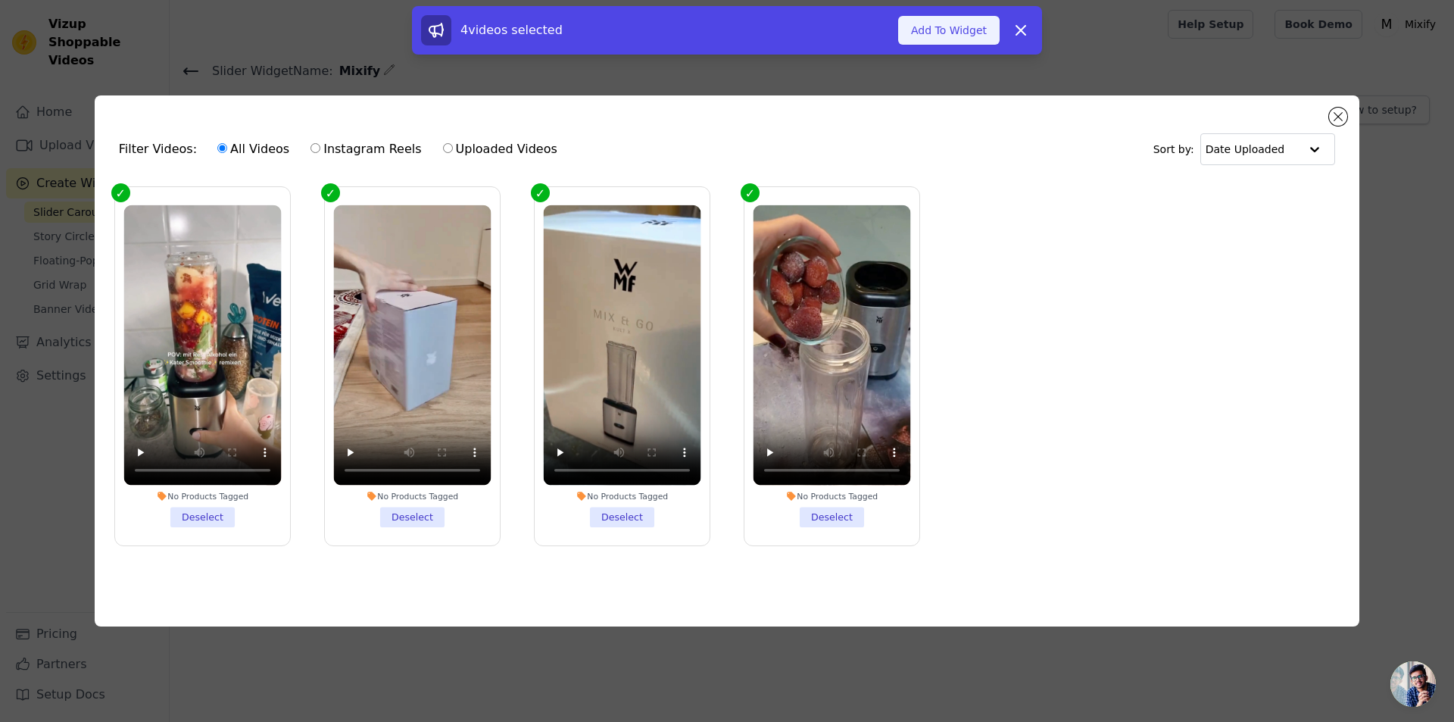
click at [953, 38] on button "Add To Widget" at bounding box center [948, 30] width 101 height 29
